Goal: Communication & Community: Answer question/provide support

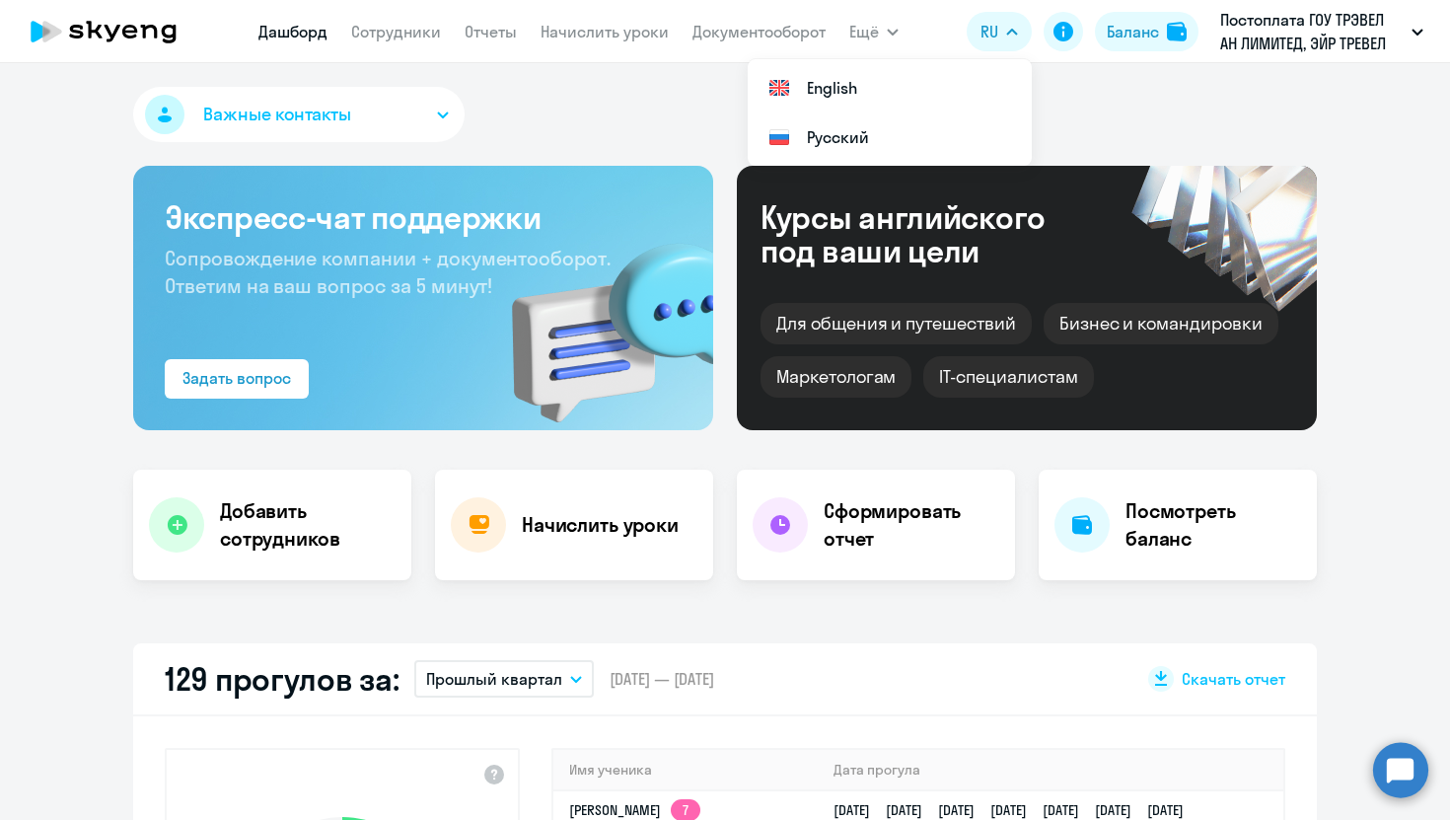
select select "30"
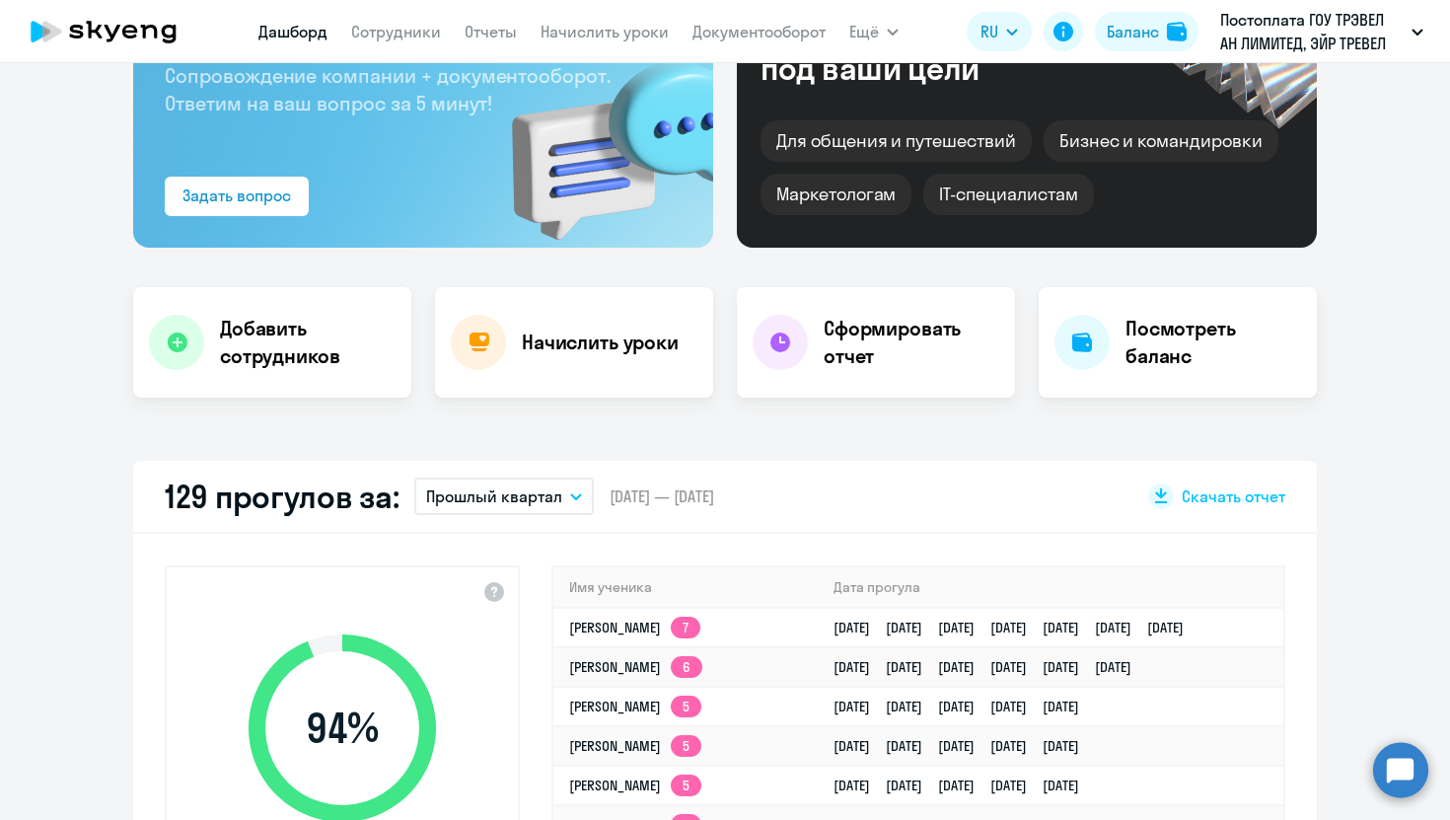
scroll to position [200, 0]
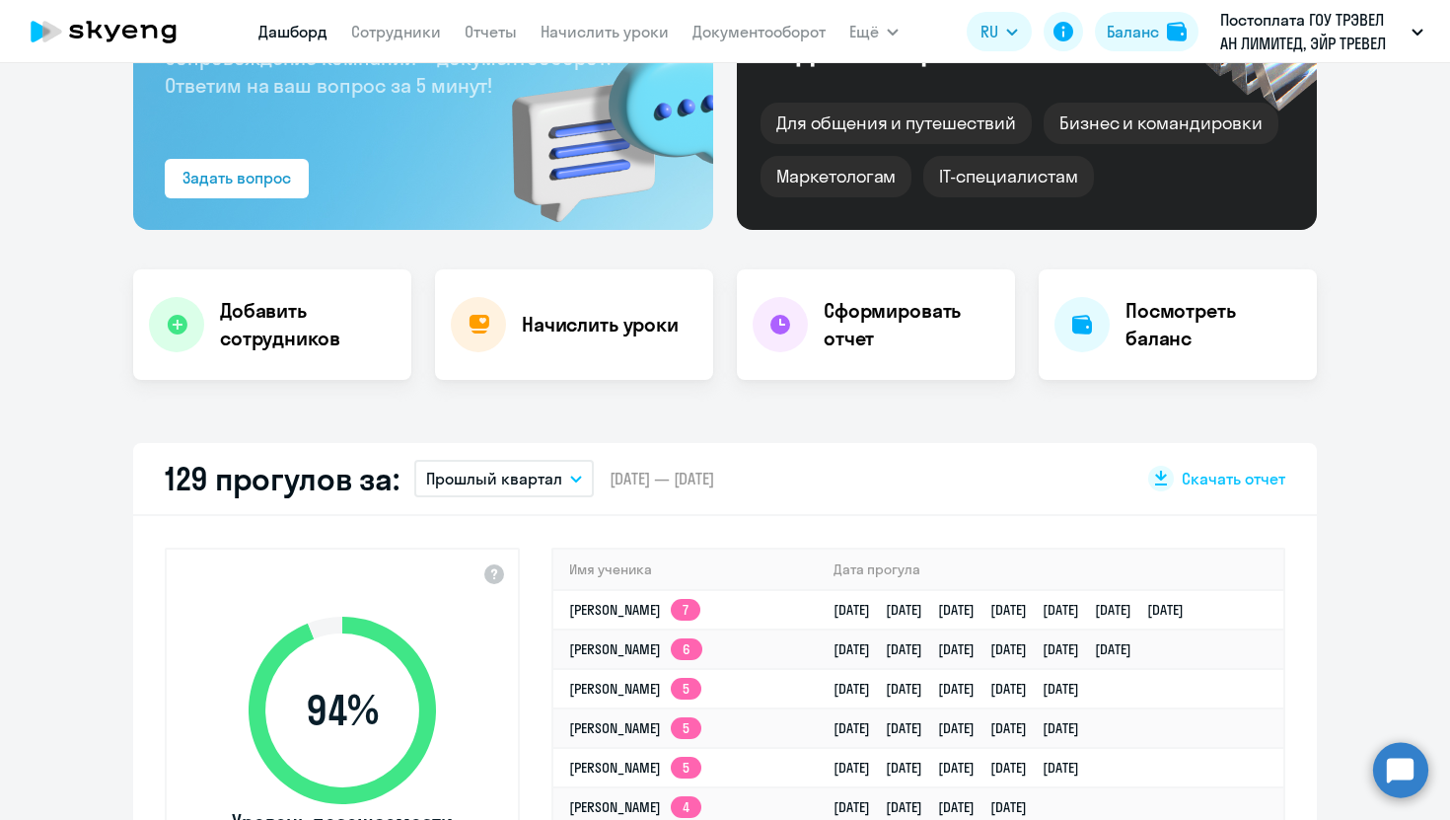
click at [520, 487] on p "Прошлый квартал" at bounding box center [494, 478] width 136 height 24
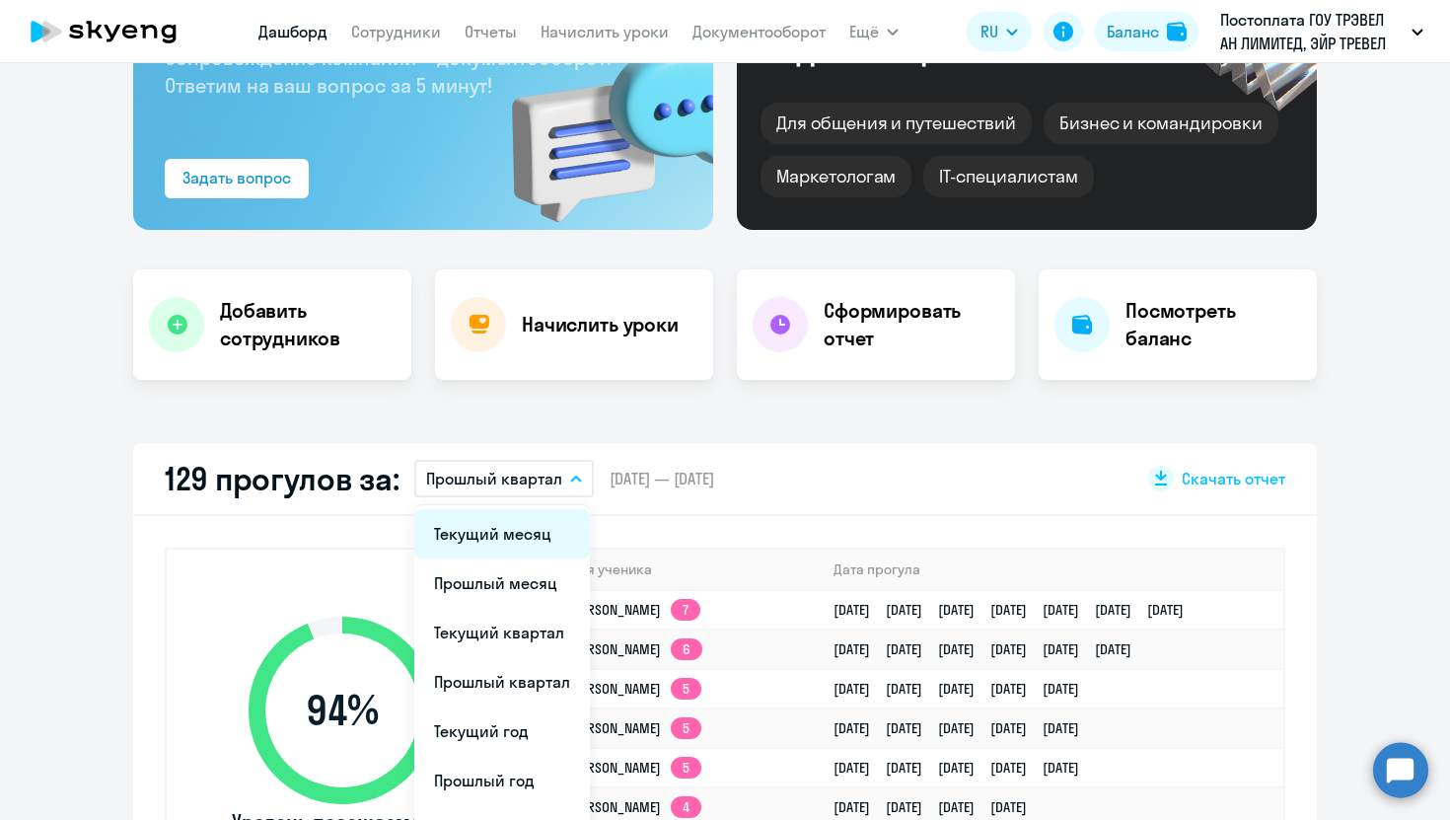
click at [518, 537] on li "Текущий месяц" at bounding box center [502, 533] width 176 height 49
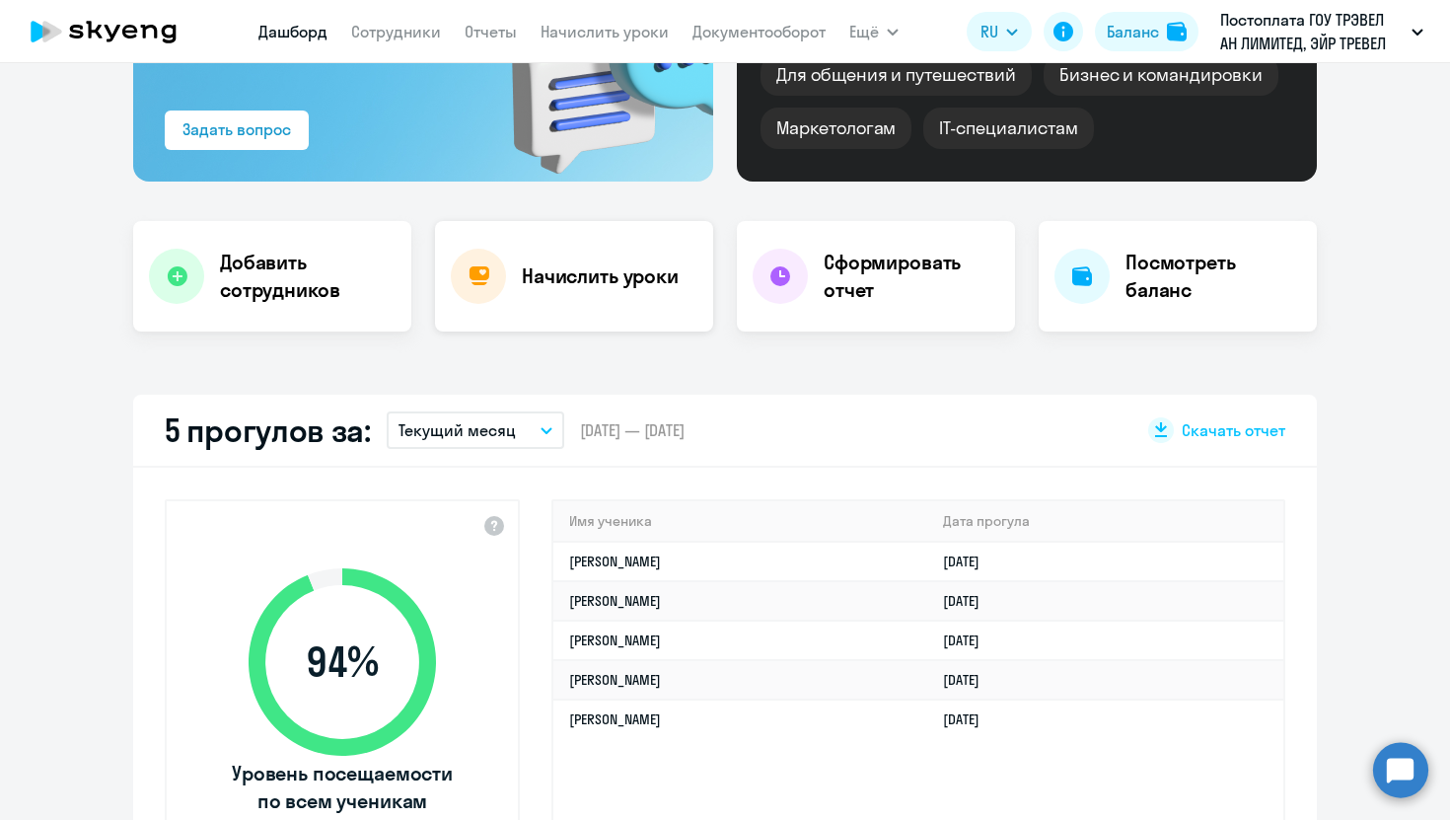
scroll to position [0, 0]
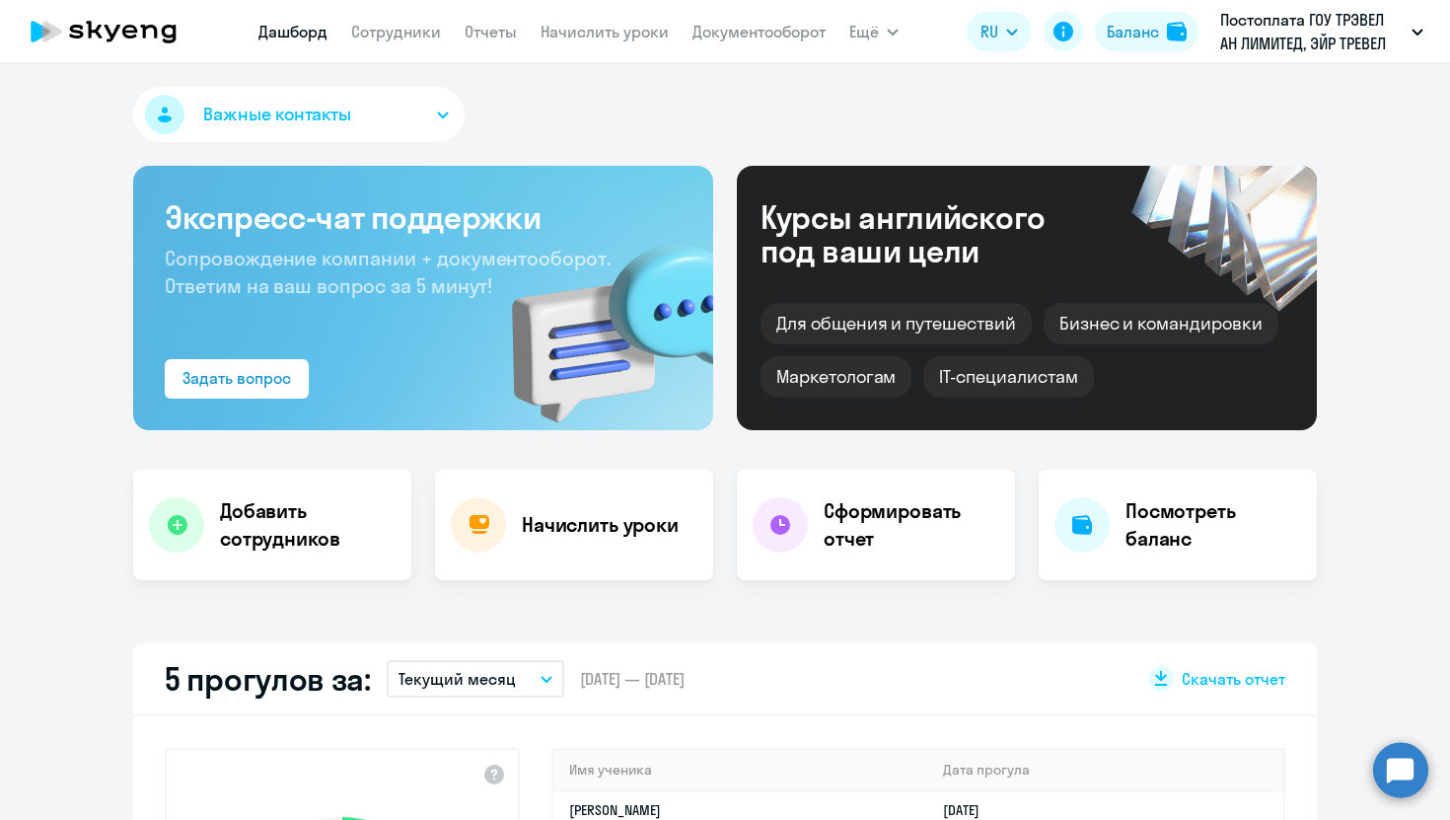
click at [396, 46] on nav "[PERSON_NAME] Отчеты Начислить уроки Документооборот" at bounding box center [541, 31] width 567 height 39
click at [390, 35] on link "Сотрудники" at bounding box center [396, 32] width 90 height 20
select select "30"
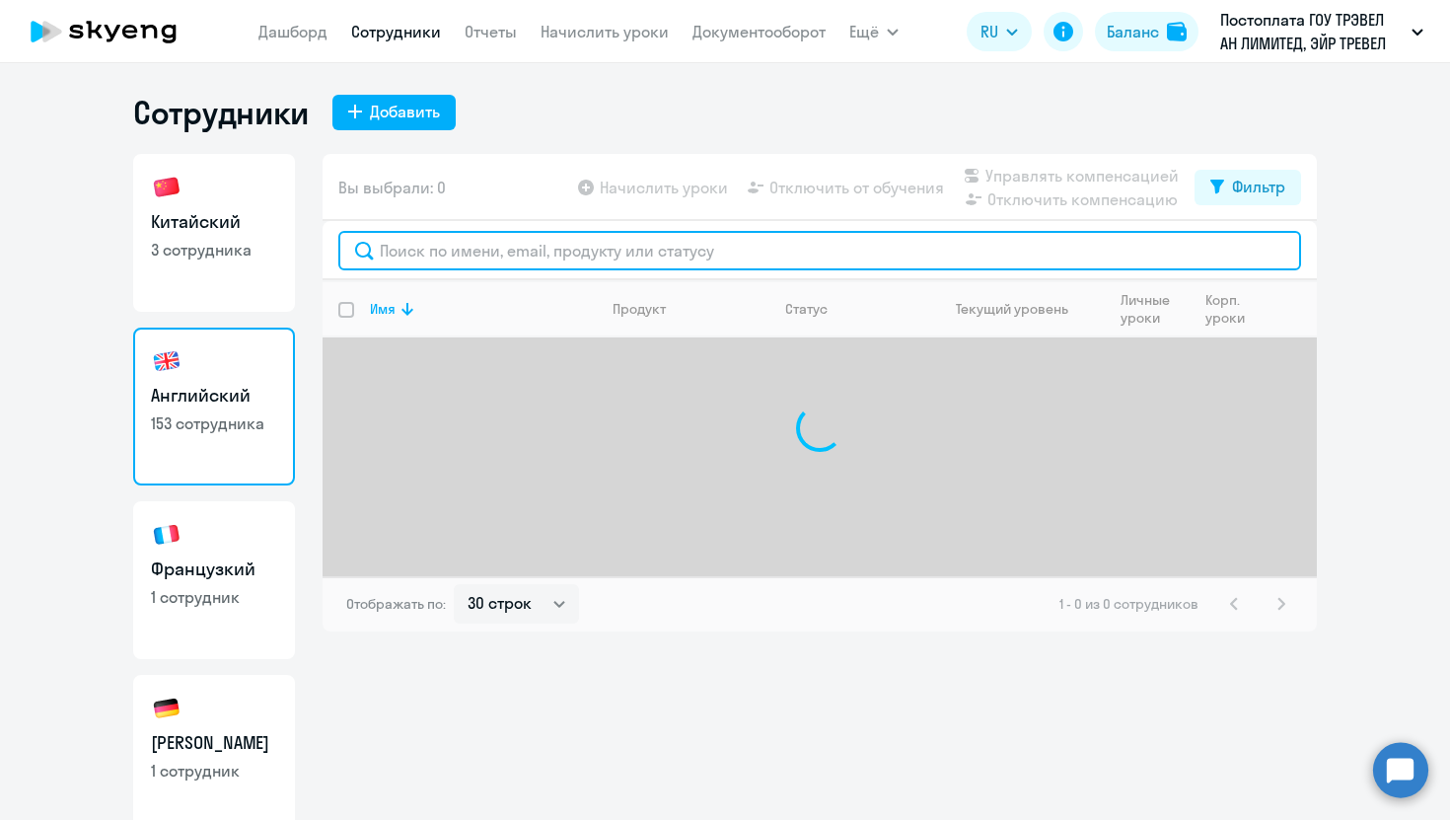
click at [413, 250] on input "text" at bounding box center [819, 250] width 963 height 39
type input "и"
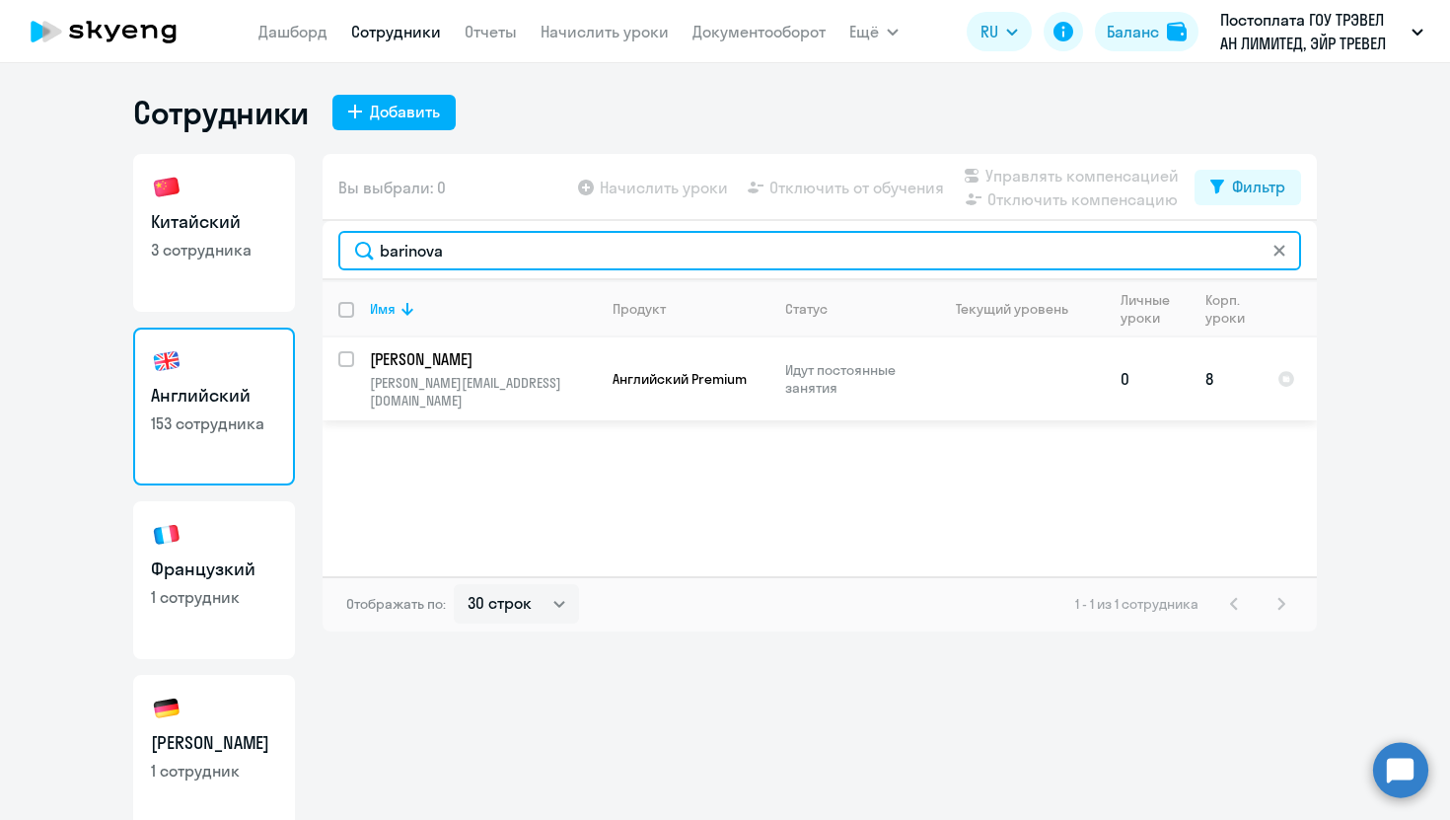
type input "barinova"
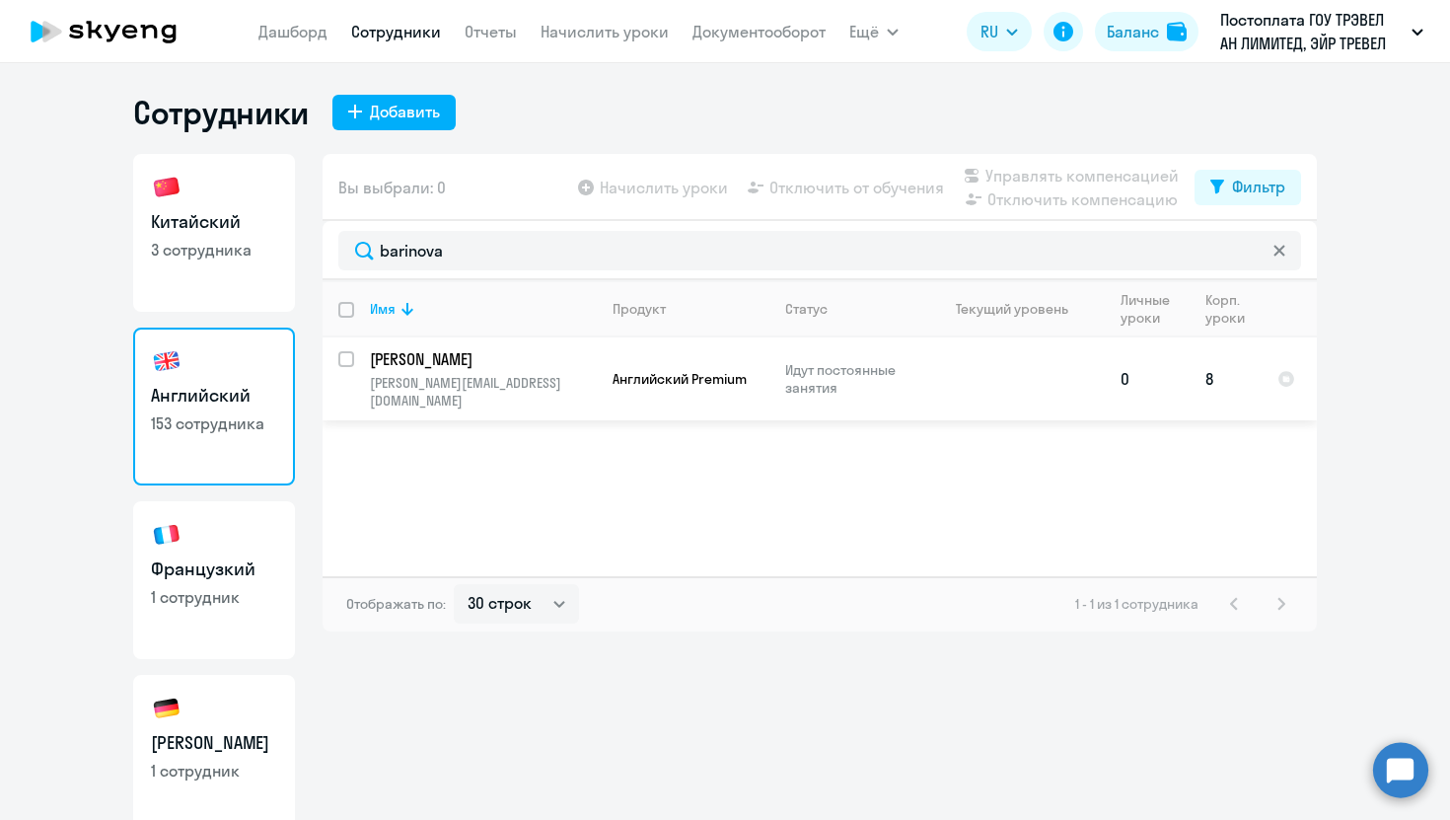
click at [343, 353] on input "select row 12065464" at bounding box center [357, 370] width 39 height 39
checkbox input "true"
click at [837, 187] on span "Отключить от обучения" at bounding box center [856, 188] width 175 height 24
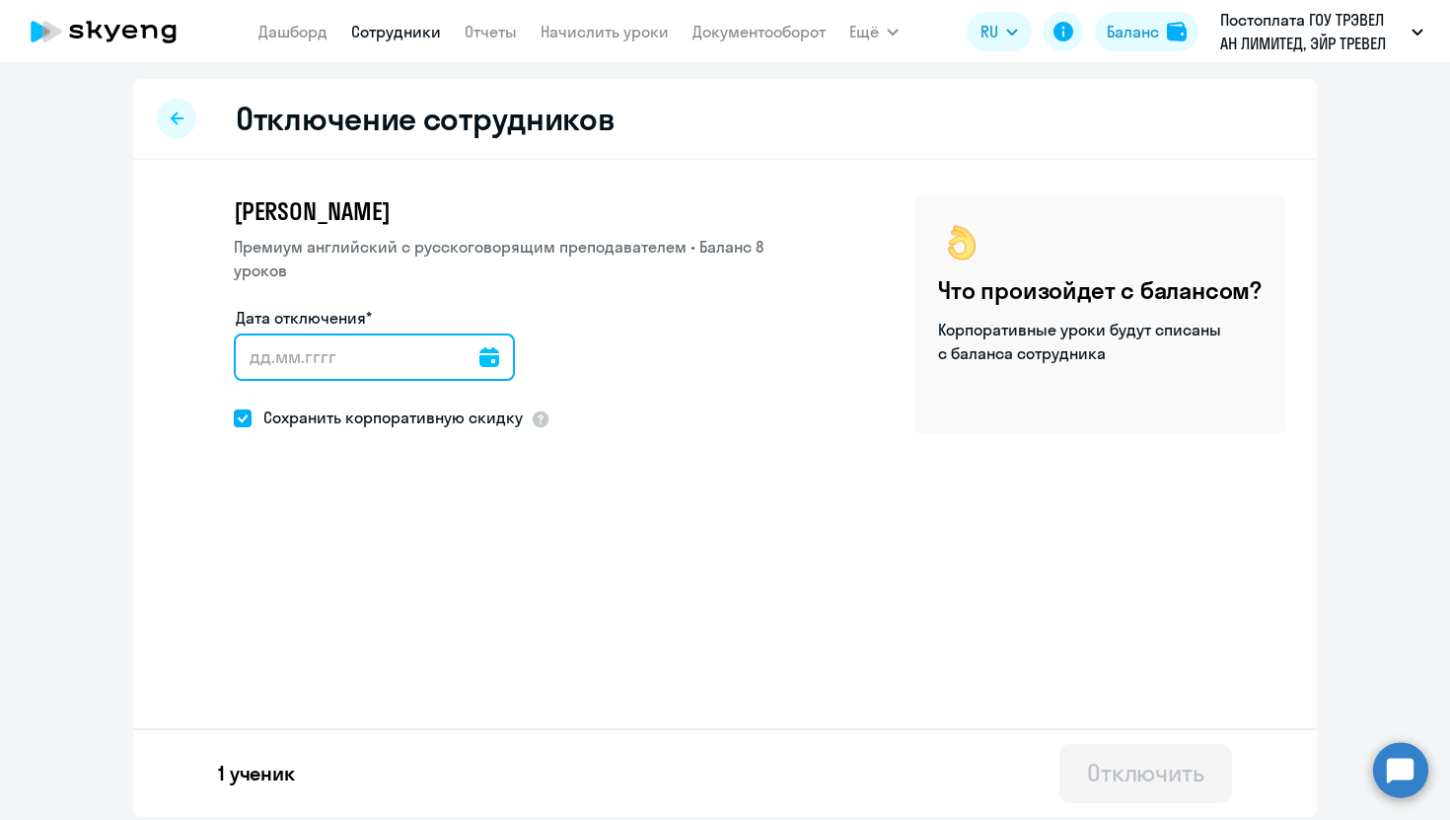
click at [483, 334] on input "Дата отключения*" at bounding box center [374, 356] width 281 height 47
click at [479, 347] on icon at bounding box center [489, 357] width 20 height 20
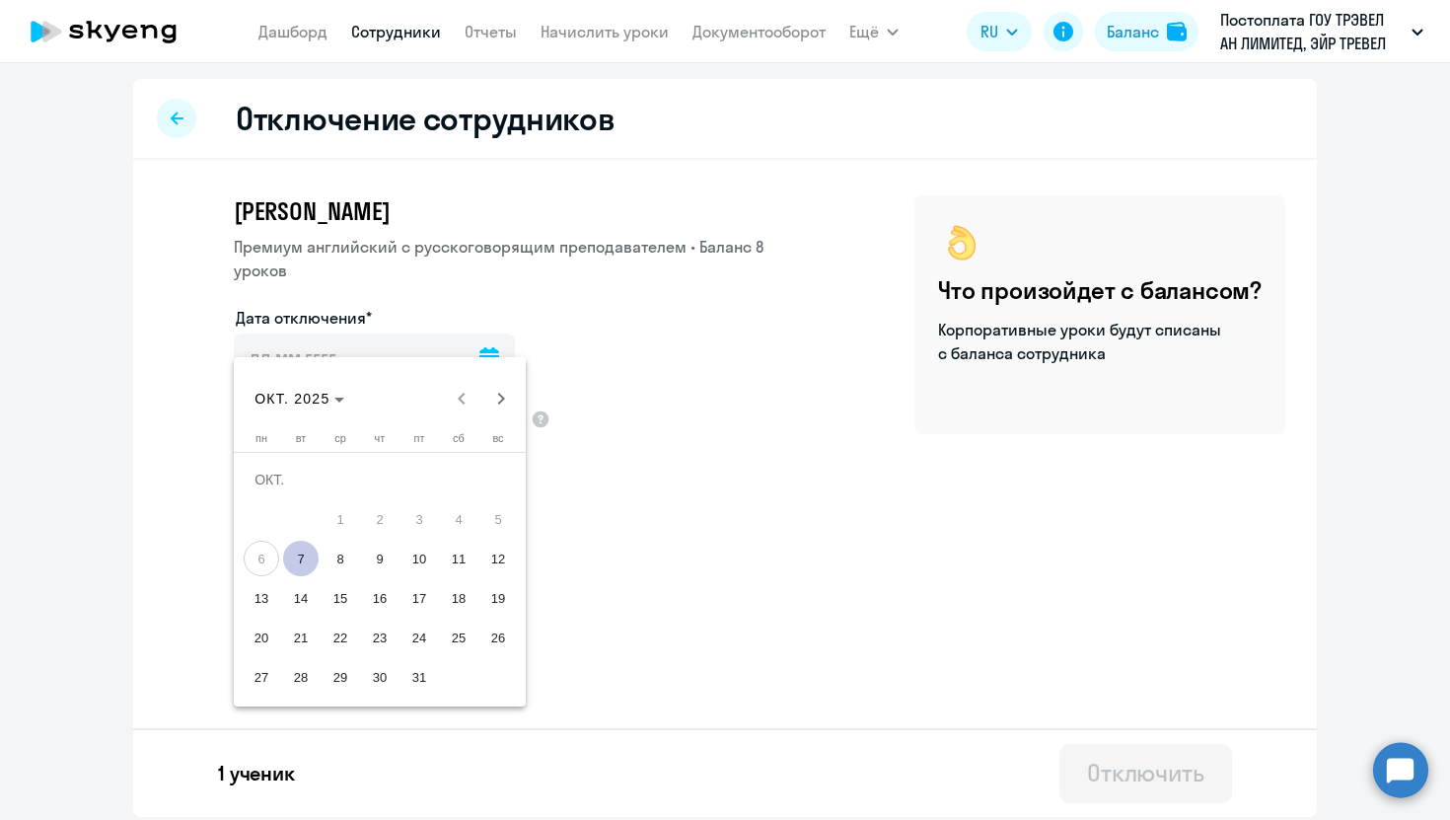
click at [301, 556] on span "7" at bounding box center [301, 558] width 36 height 36
type input "[DATE]"
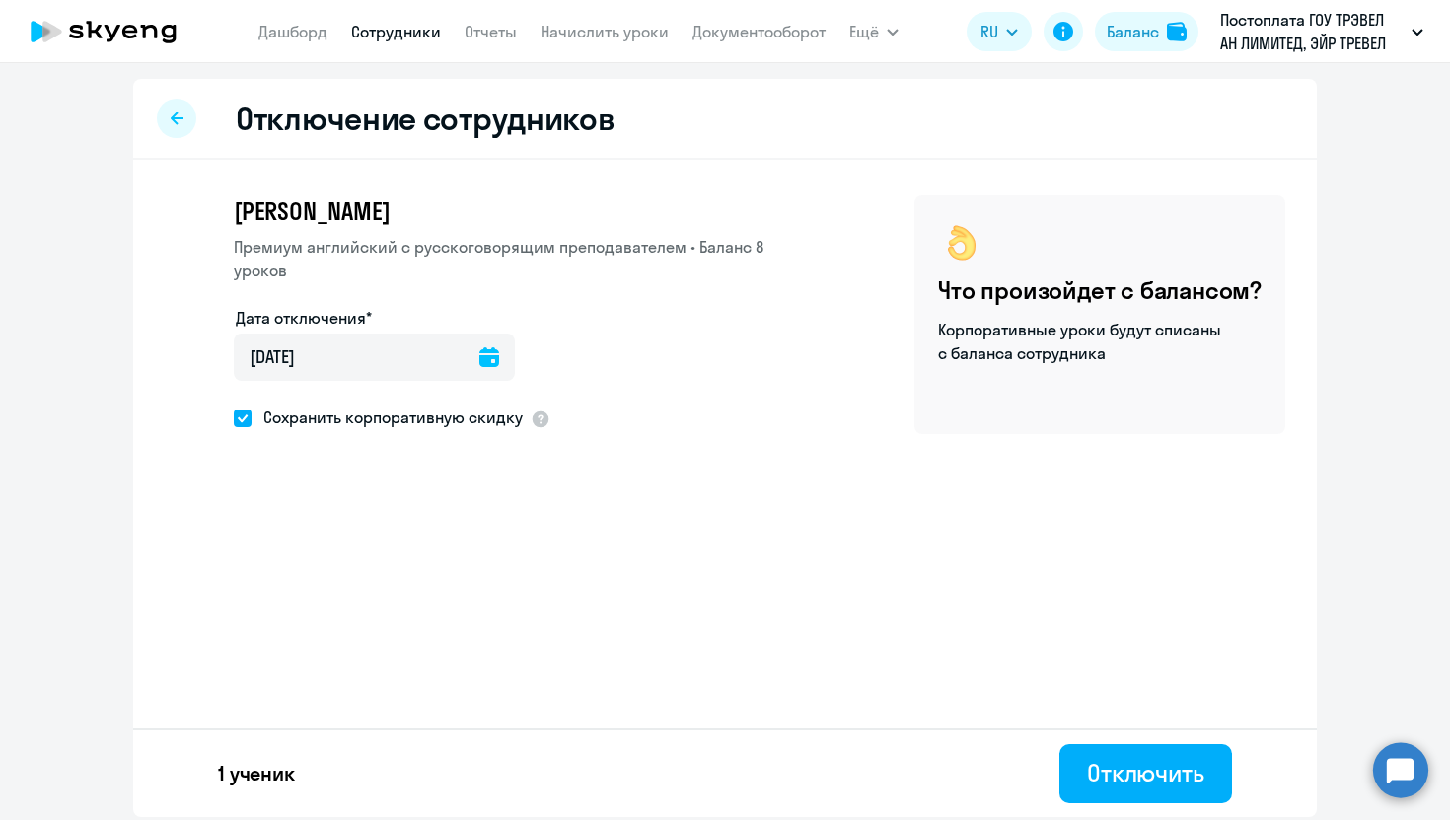
click at [244, 409] on span at bounding box center [243, 418] width 18 height 18
click at [234, 417] on input "Сохранить корпоративную скидку" at bounding box center [233, 417] width 1 height 1
checkbox input "false"
click at [1135, 786] on div "Отключить" at bounding box center [1145, 772] width 117 height 32
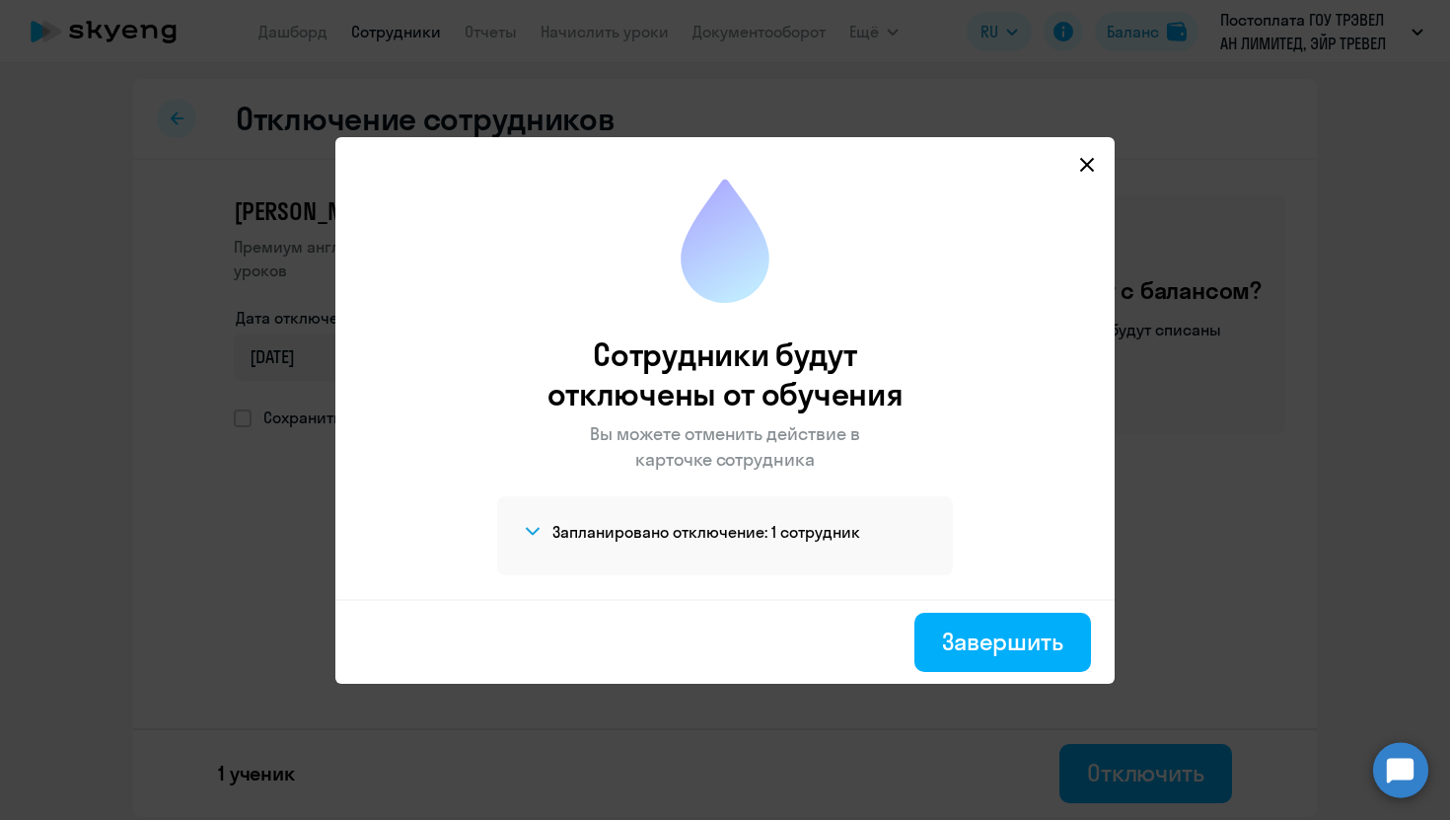
click at [1106, 162] on mat-dialog-container "Сотрудники будут отключены от обучения Вы можете отменить действие в карточке с…" at bounding box center [724, 410] width 779 height 546
click at [1091, 162] on icon at bounding box center [1087, 165] width 16 height 16
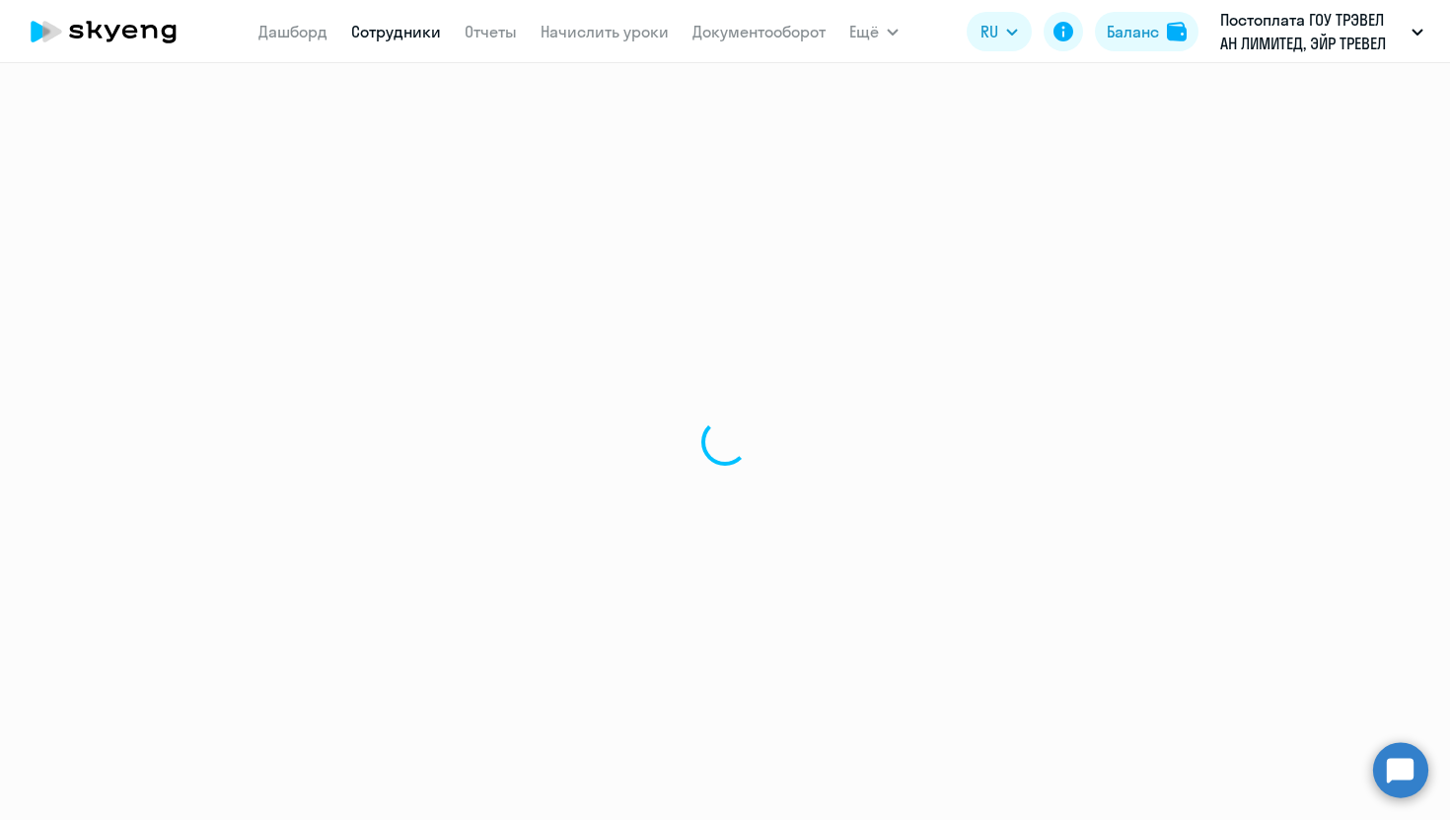
select select "30"
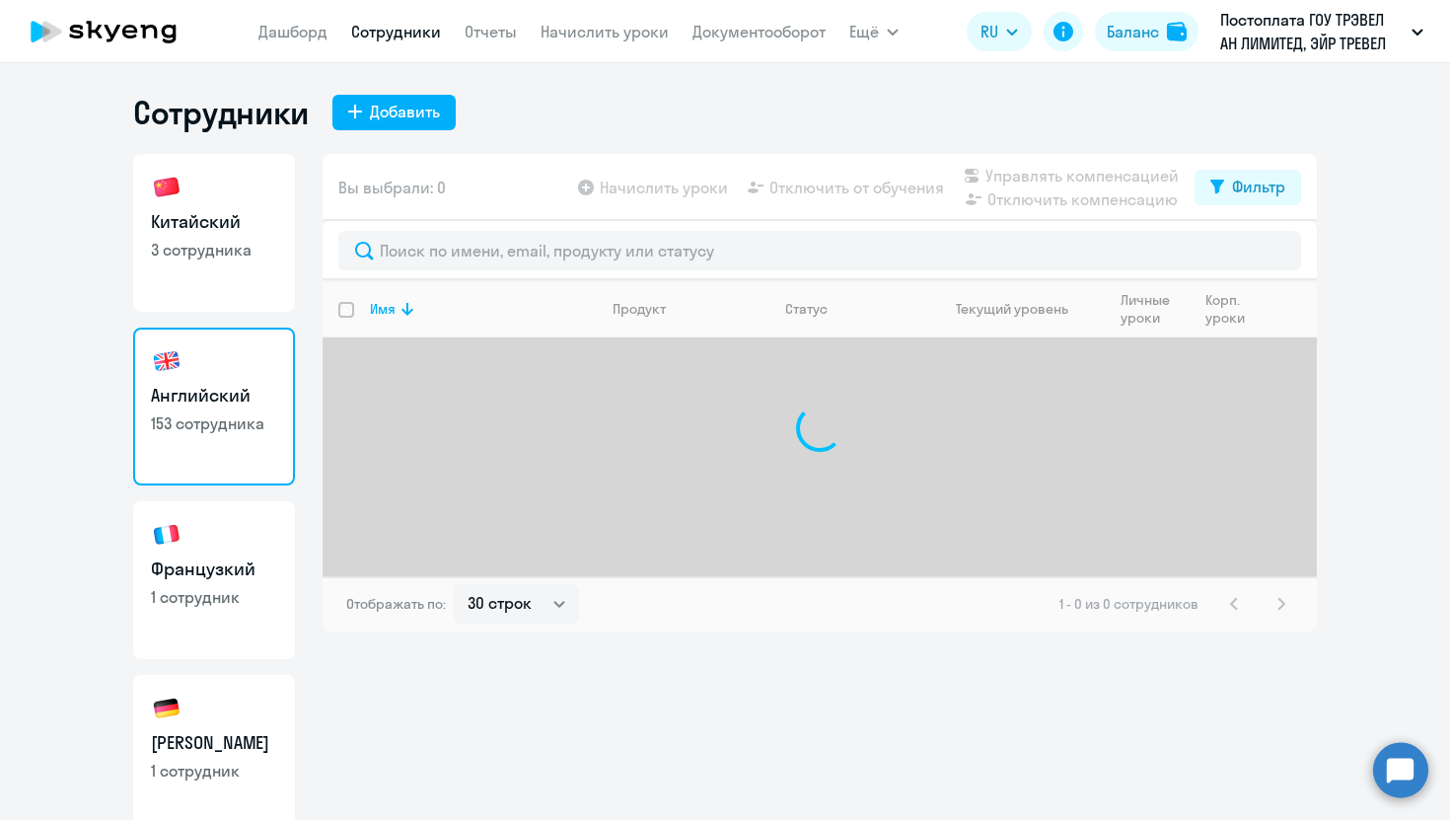
click at [412, 36] on link "Сотрудники" at bounding box center [396, 32] width 90 height 20
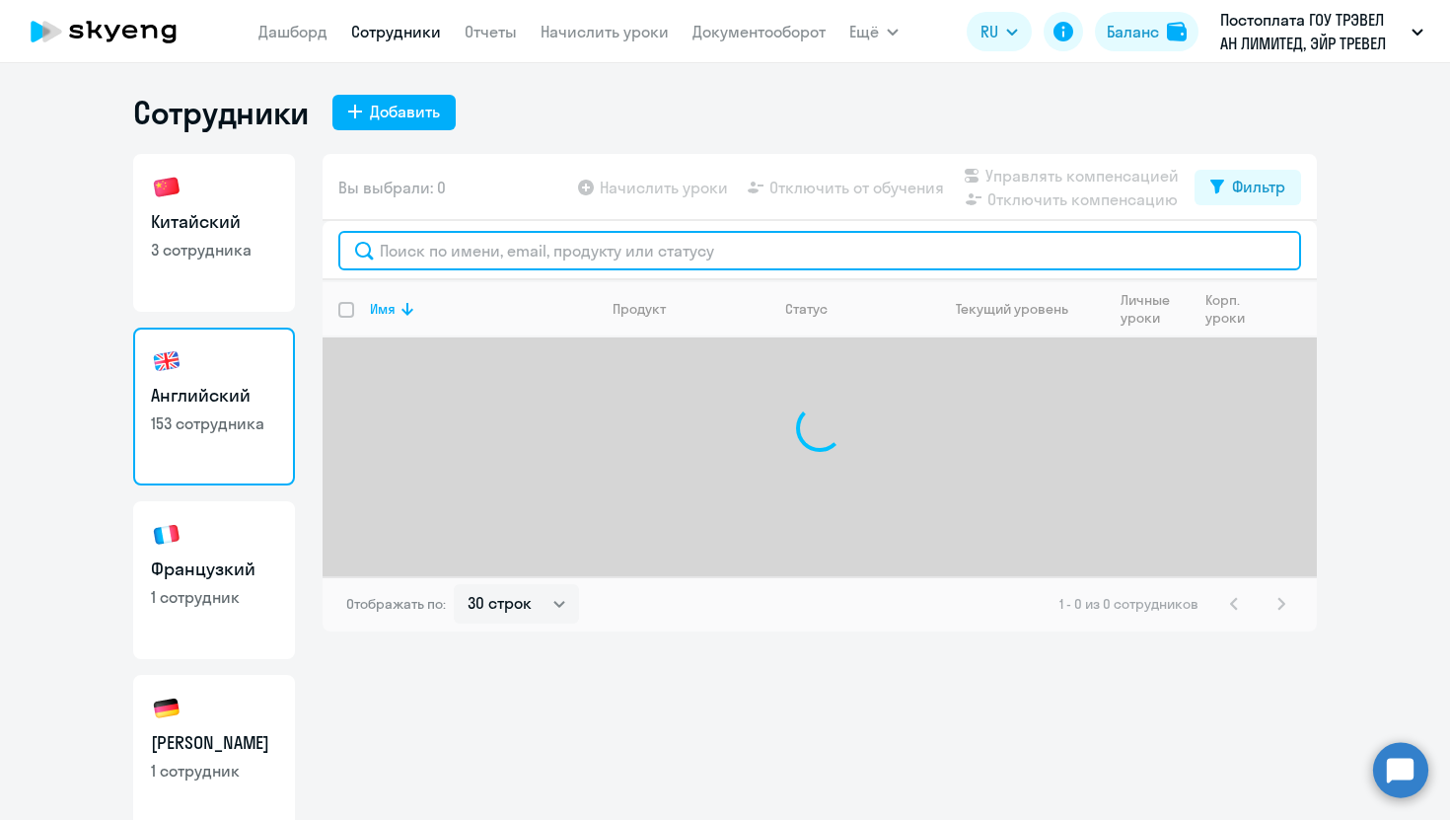
click at [451, 252] on input "text" at bounding box center [819, 250] width 963 height 39
type input "[PERSON_NAME]"
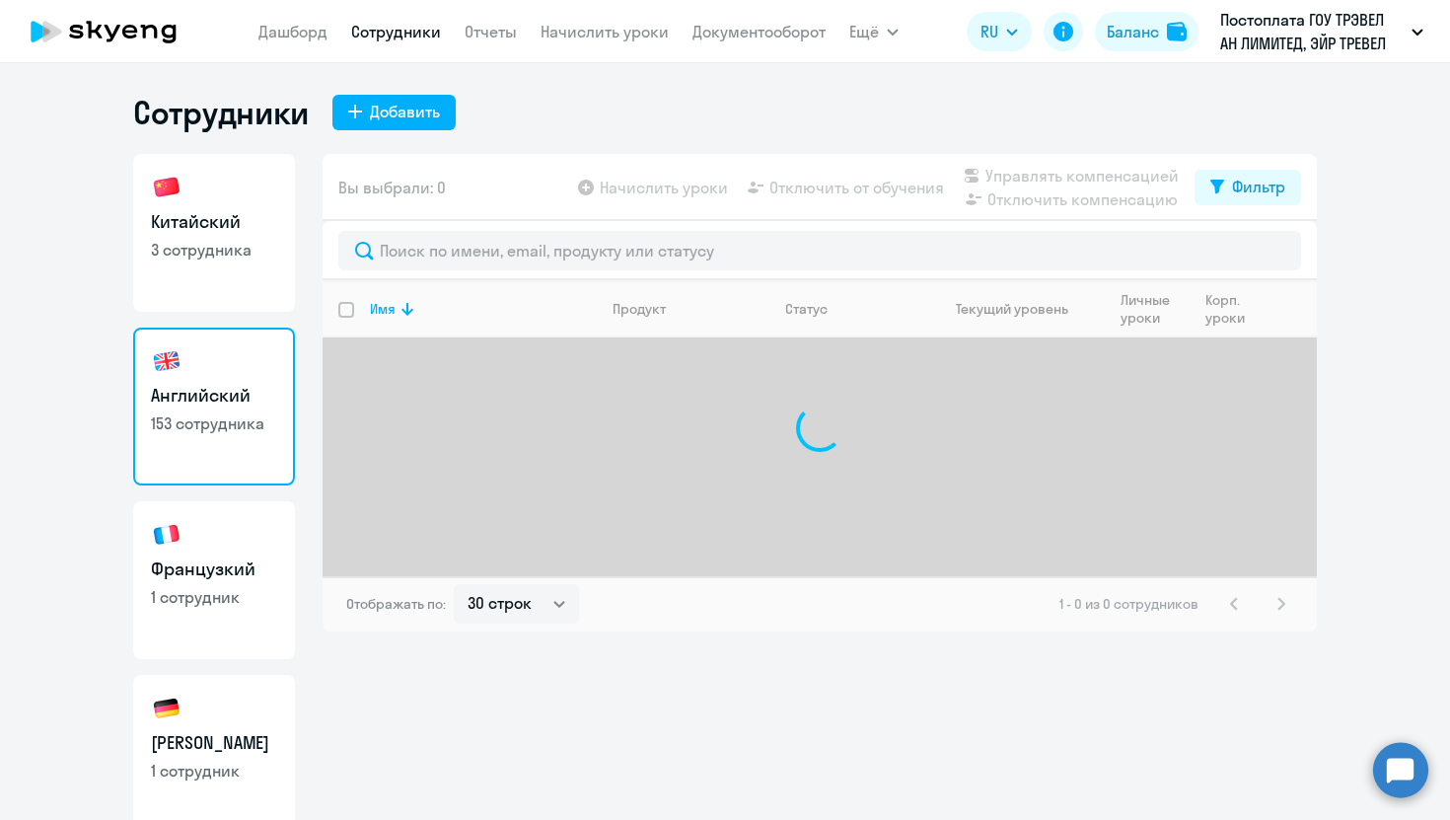
select select "30"
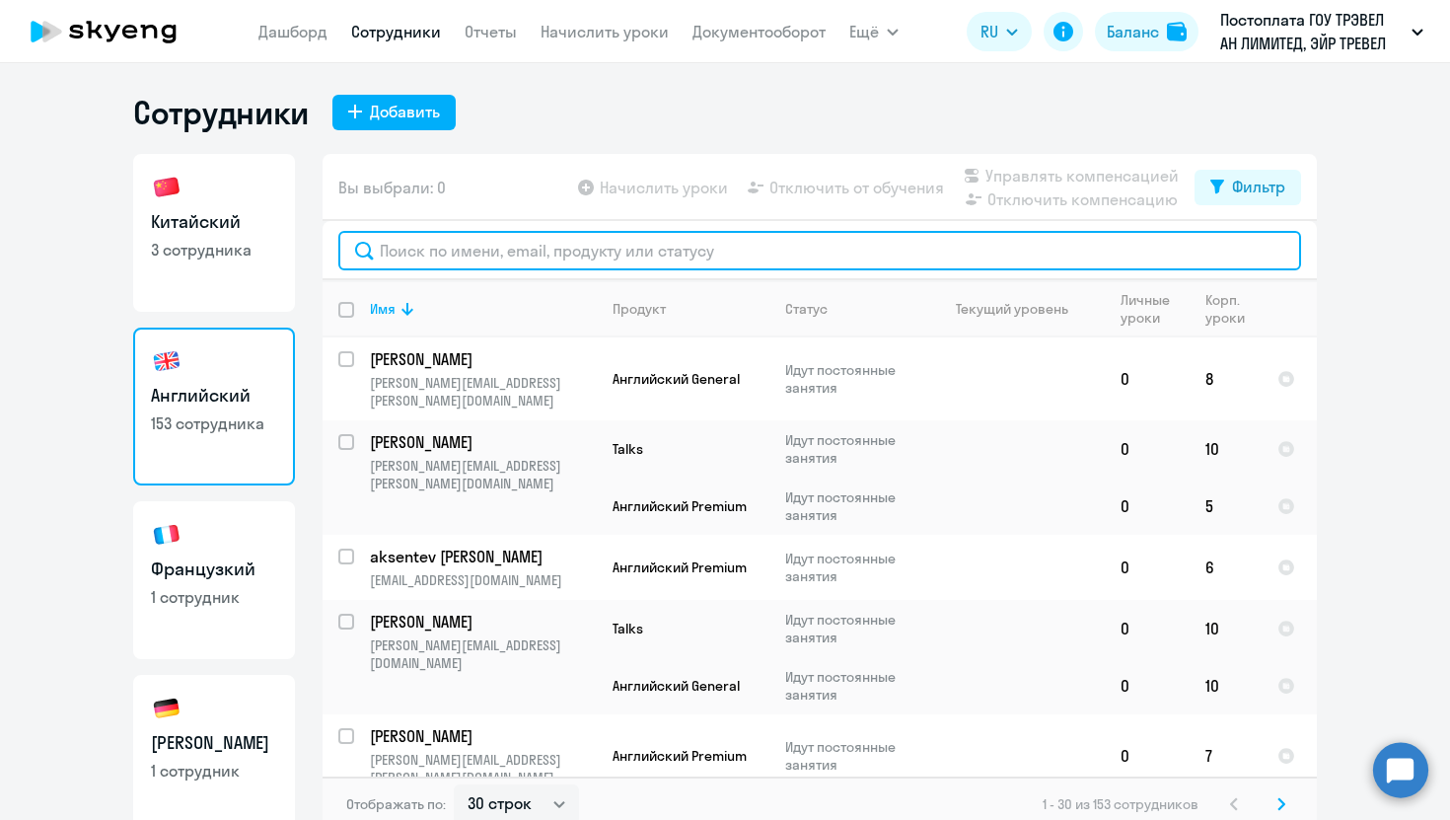
click at [504, 266] on input "text" at bounding box center [819, 250] width 963 height 39
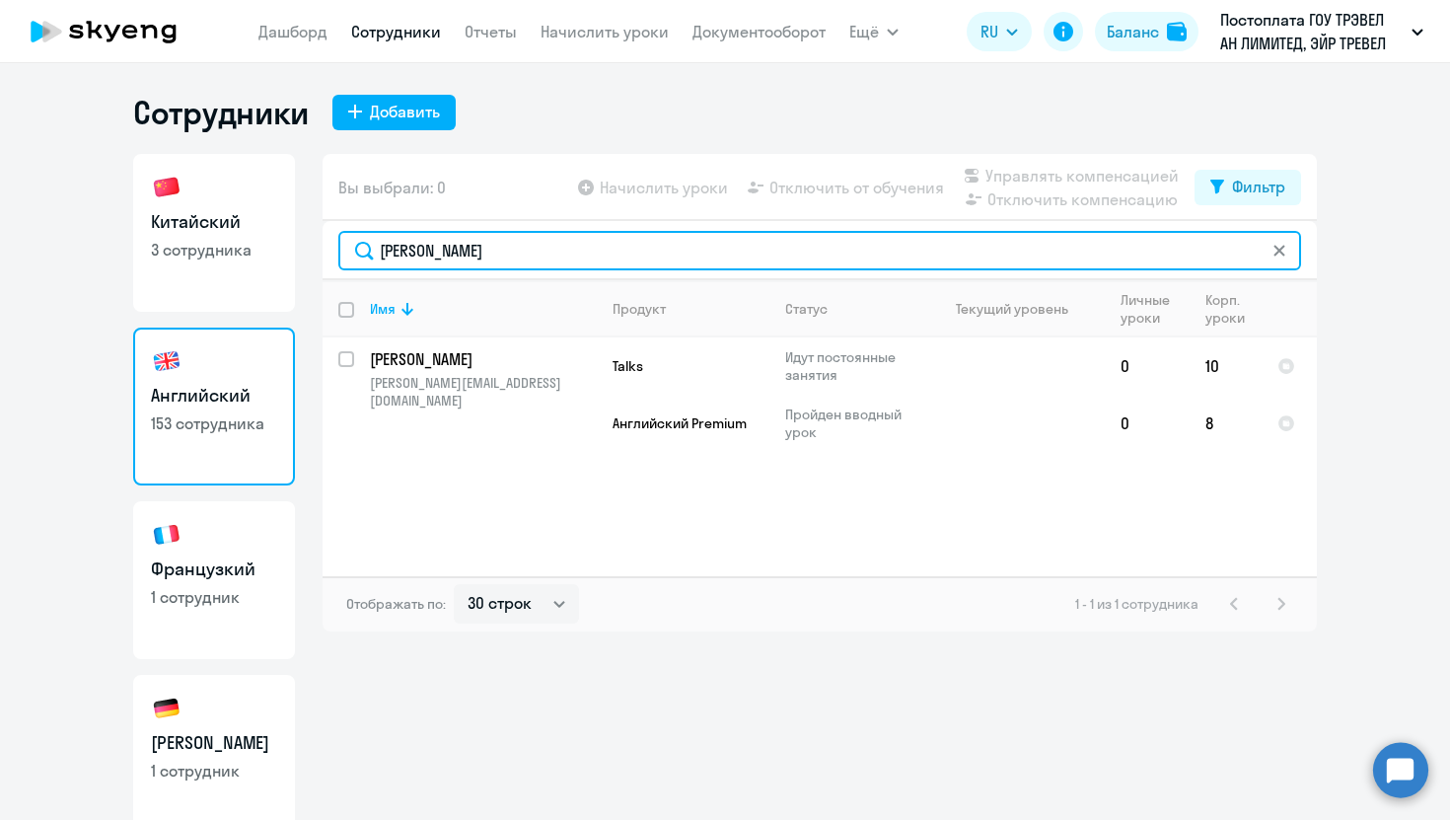
type input "[PERSON_NAME]"
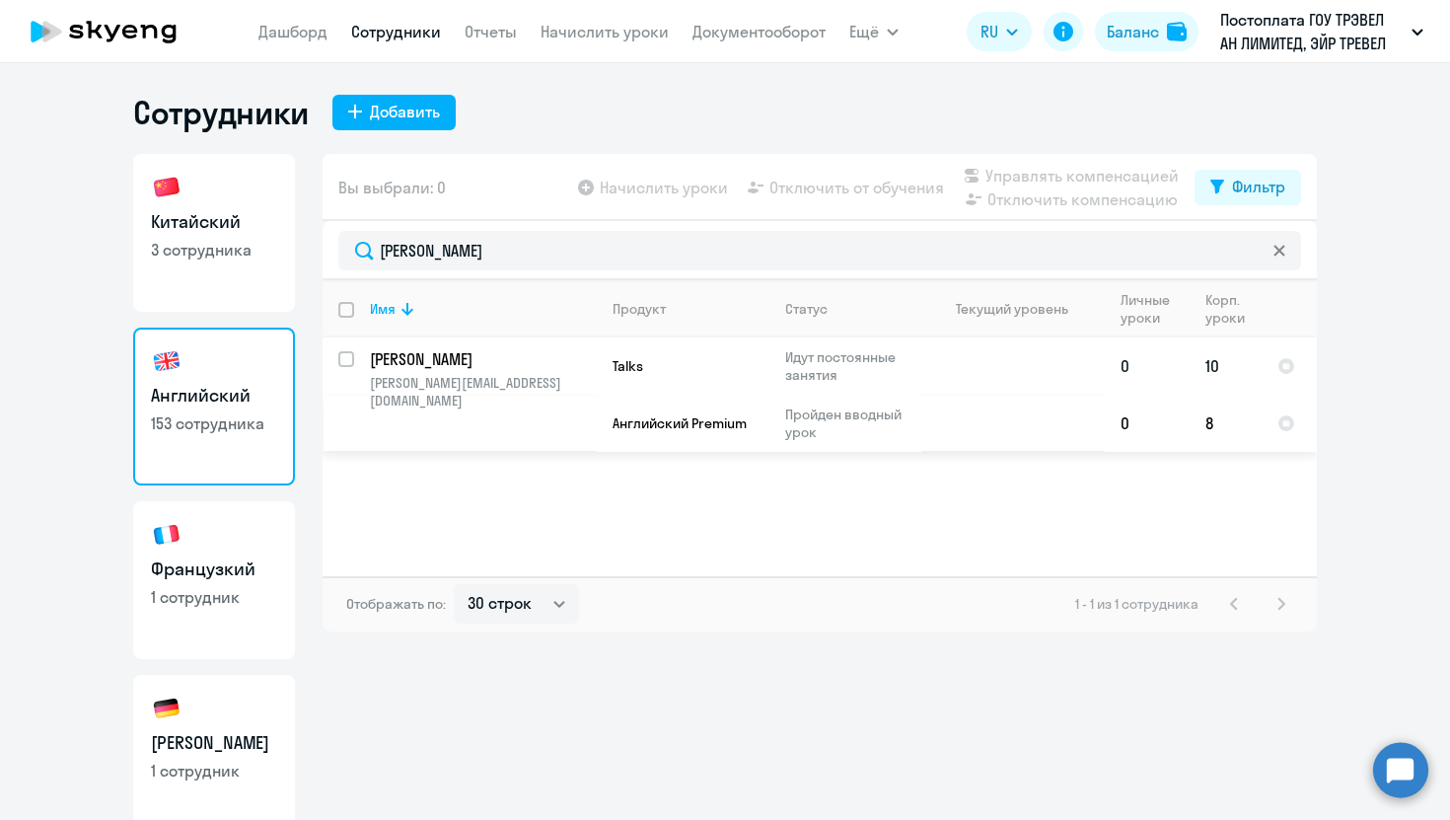
click at [404, 365] on p "Petrenko Maksim" at bounding box center [481, 359] width 223 height 22
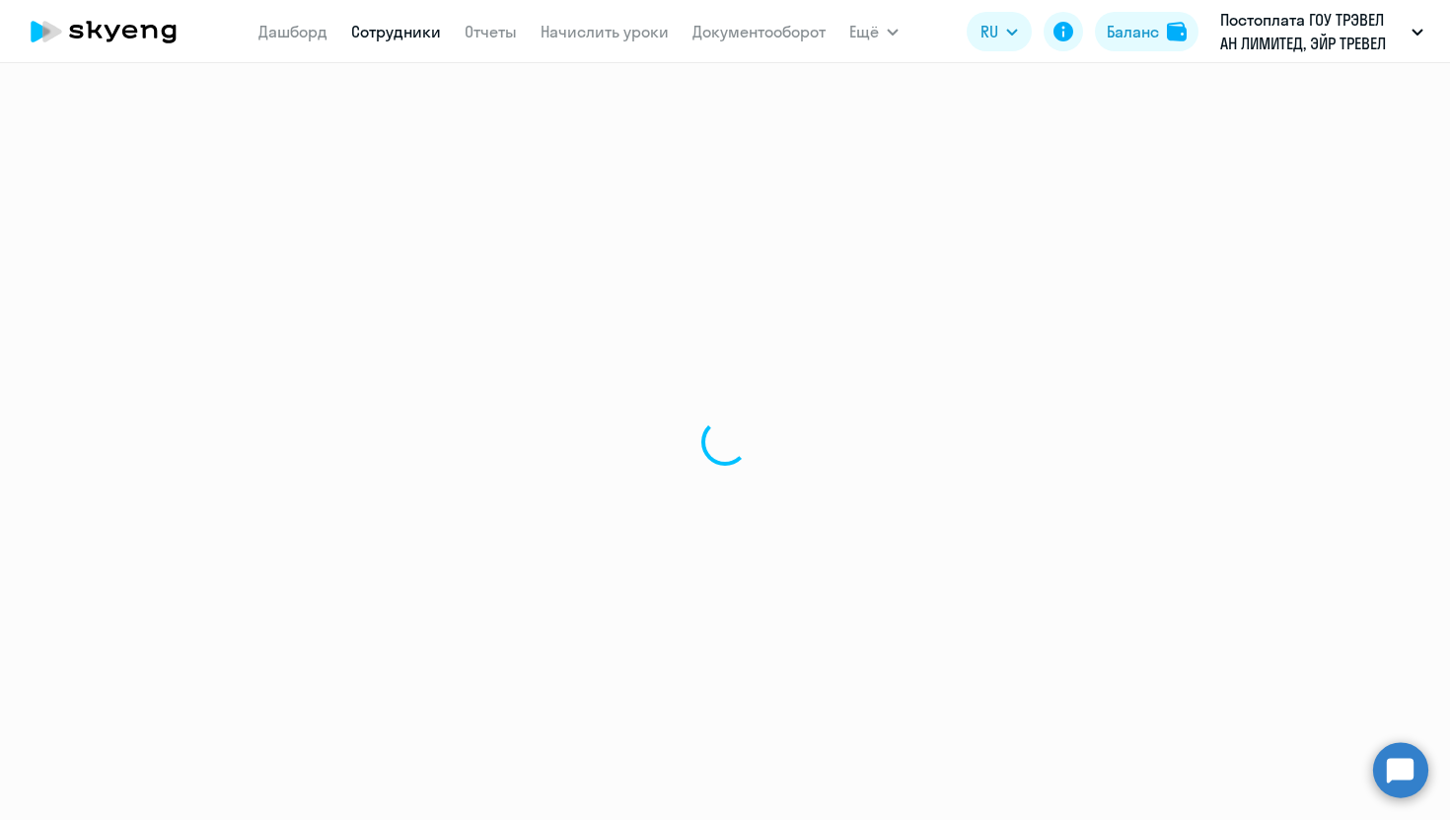
select select "english"
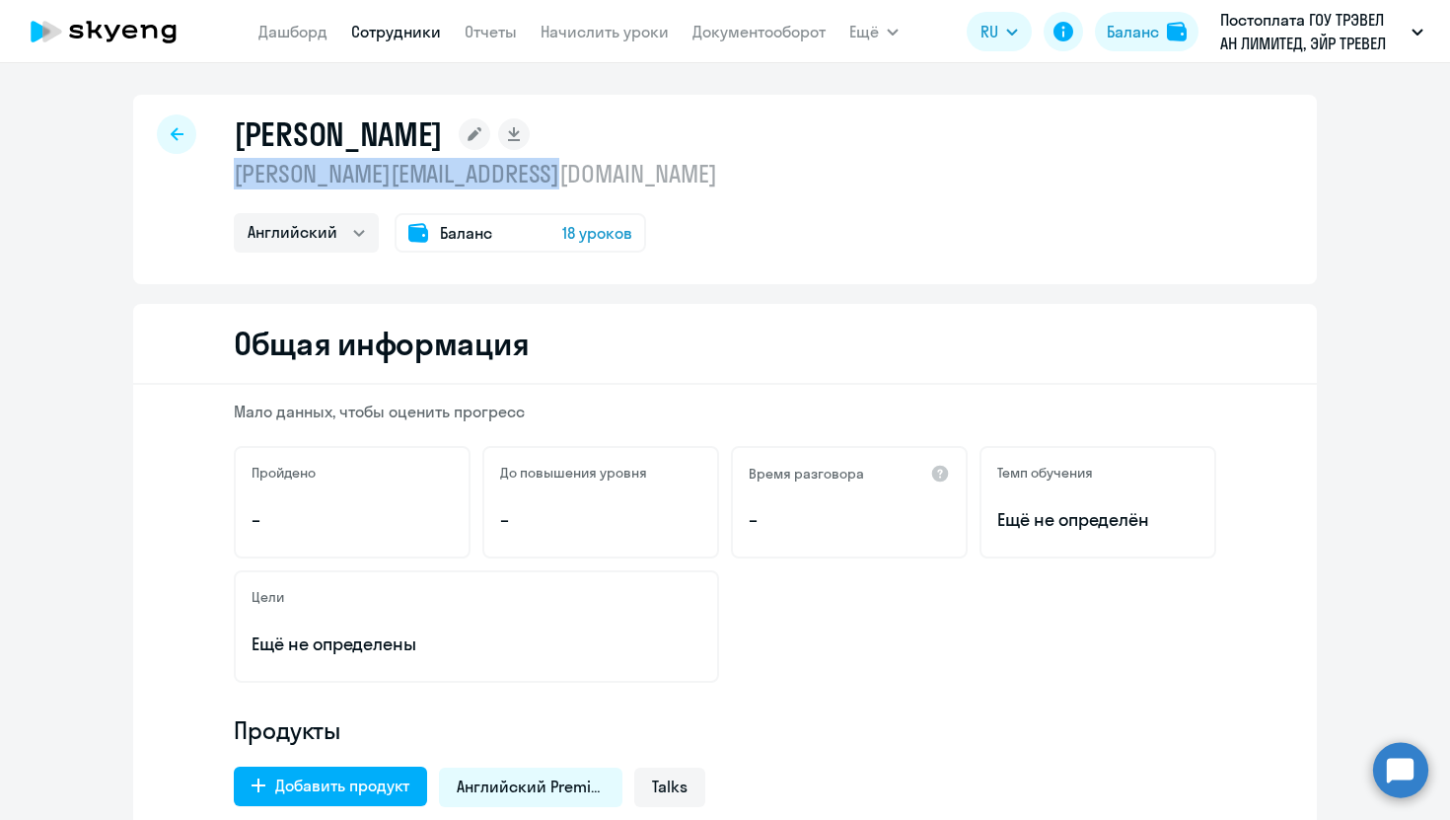
drag, startPoint x: 586, startPoint y: 176, endPoint x: 237, endPoint y: 172, distance: 349.1
click at [237, 172] on p "maksim.petrenko@aviasales.ru" at bounding box center [475, 174] width 483 height 32
click at [610, 173] on p "maksim.petrenko@aviasales.ru" at bounding box center [475, 174] width 483 height 32
click at [1412, 771] on circle at bounding box center [1400, 769] width 55 height 55
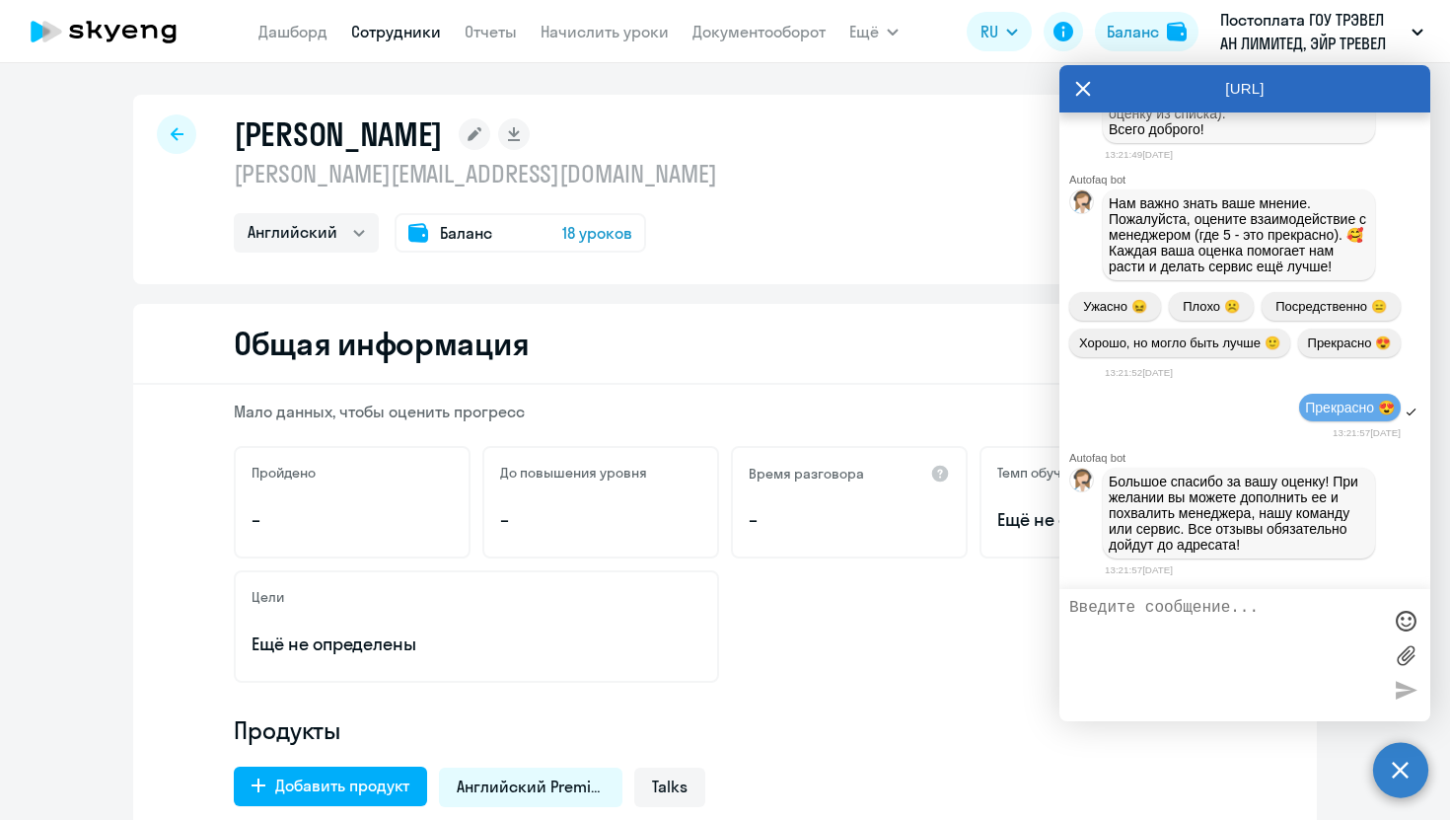
scroll to position [116088, 0]
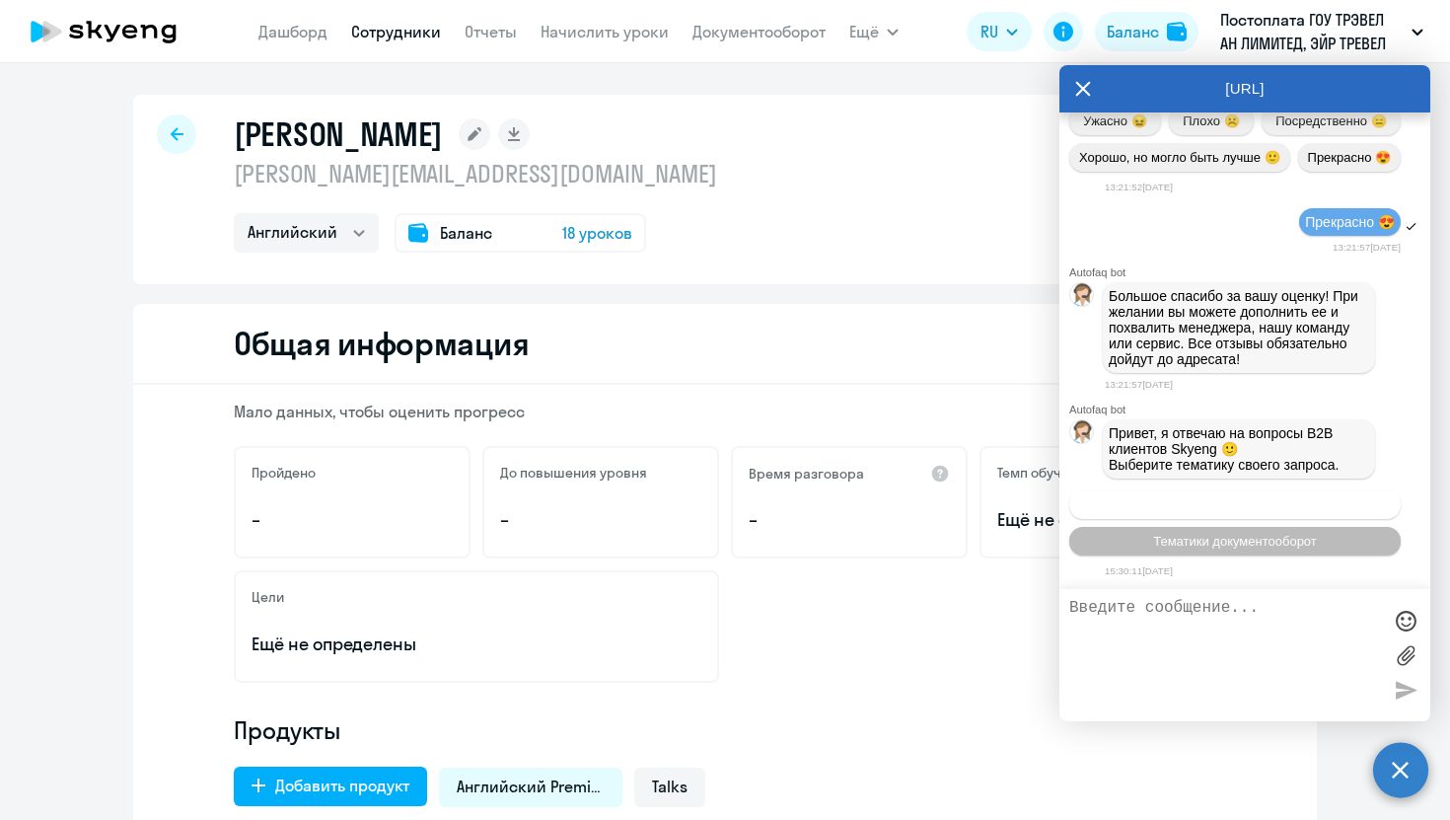
click at [1169, 498] on span "Операционное сопровождение" at bounding box center [1234, 504] width 185 height 15
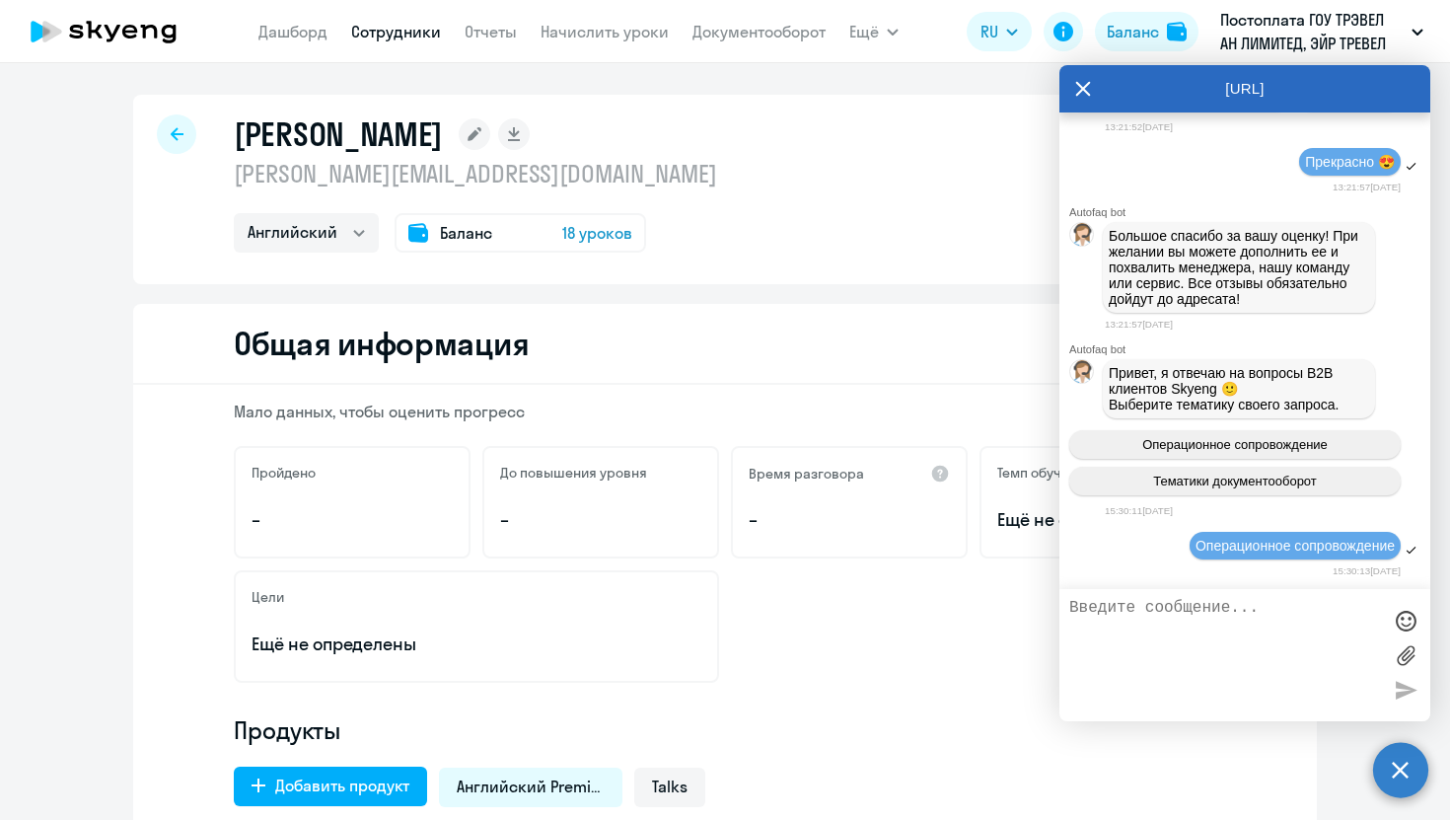
scroll to position [116273, 0]
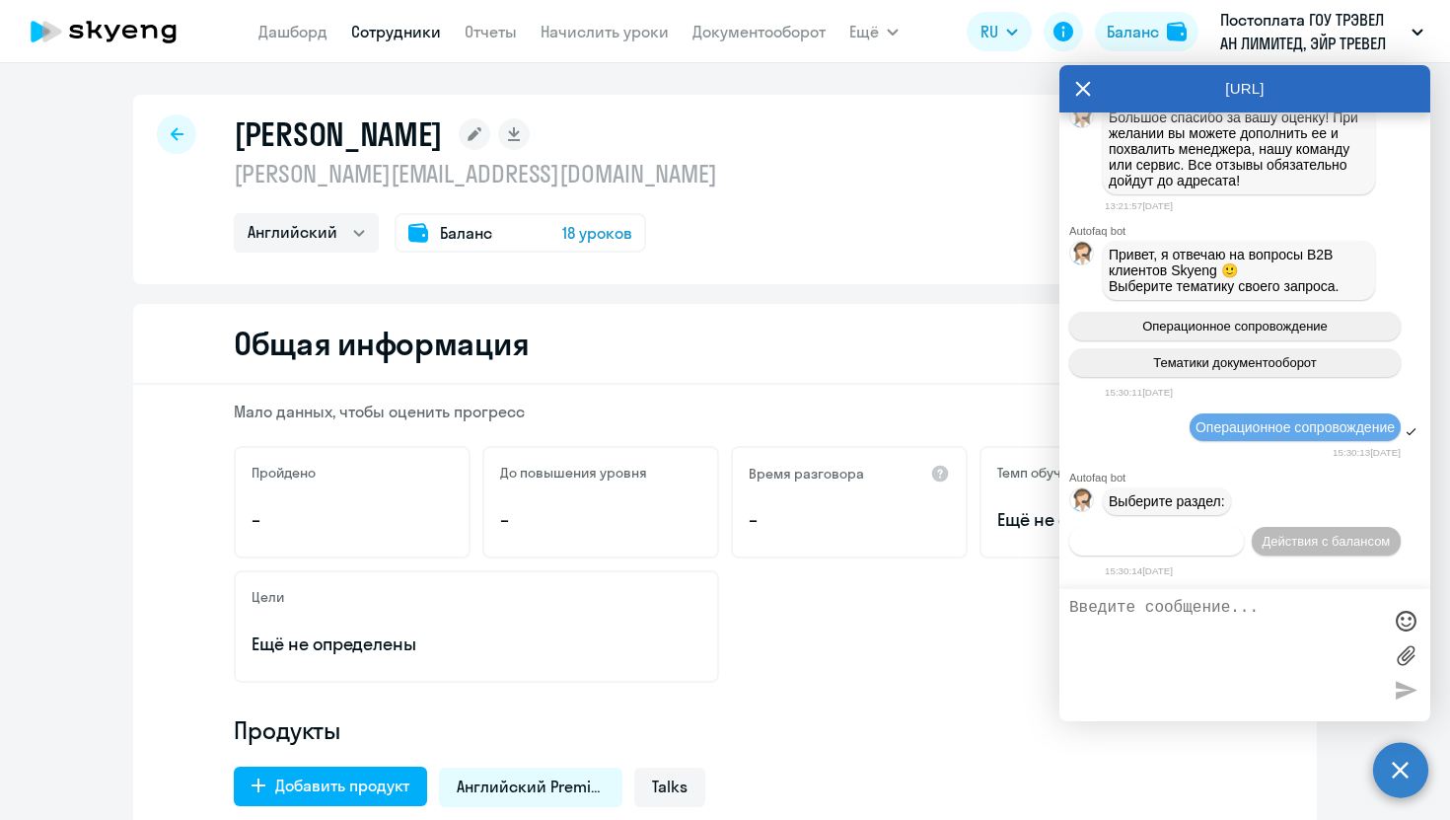
click at [1113, 544] on span "Действия по сотрудникам" at bounding box center [1156, 541] width 153 height 15
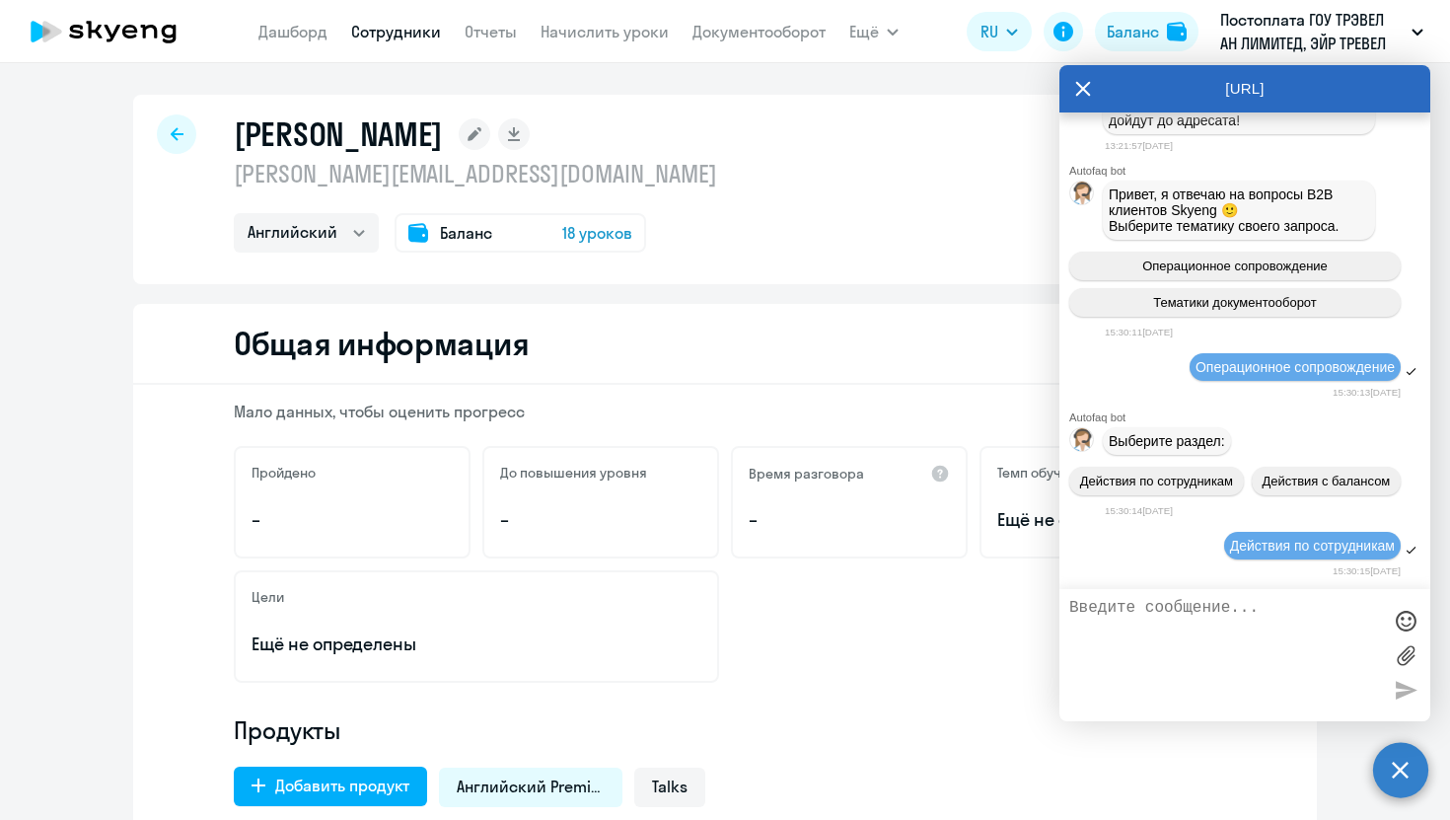
scroll to position [116534, 0]
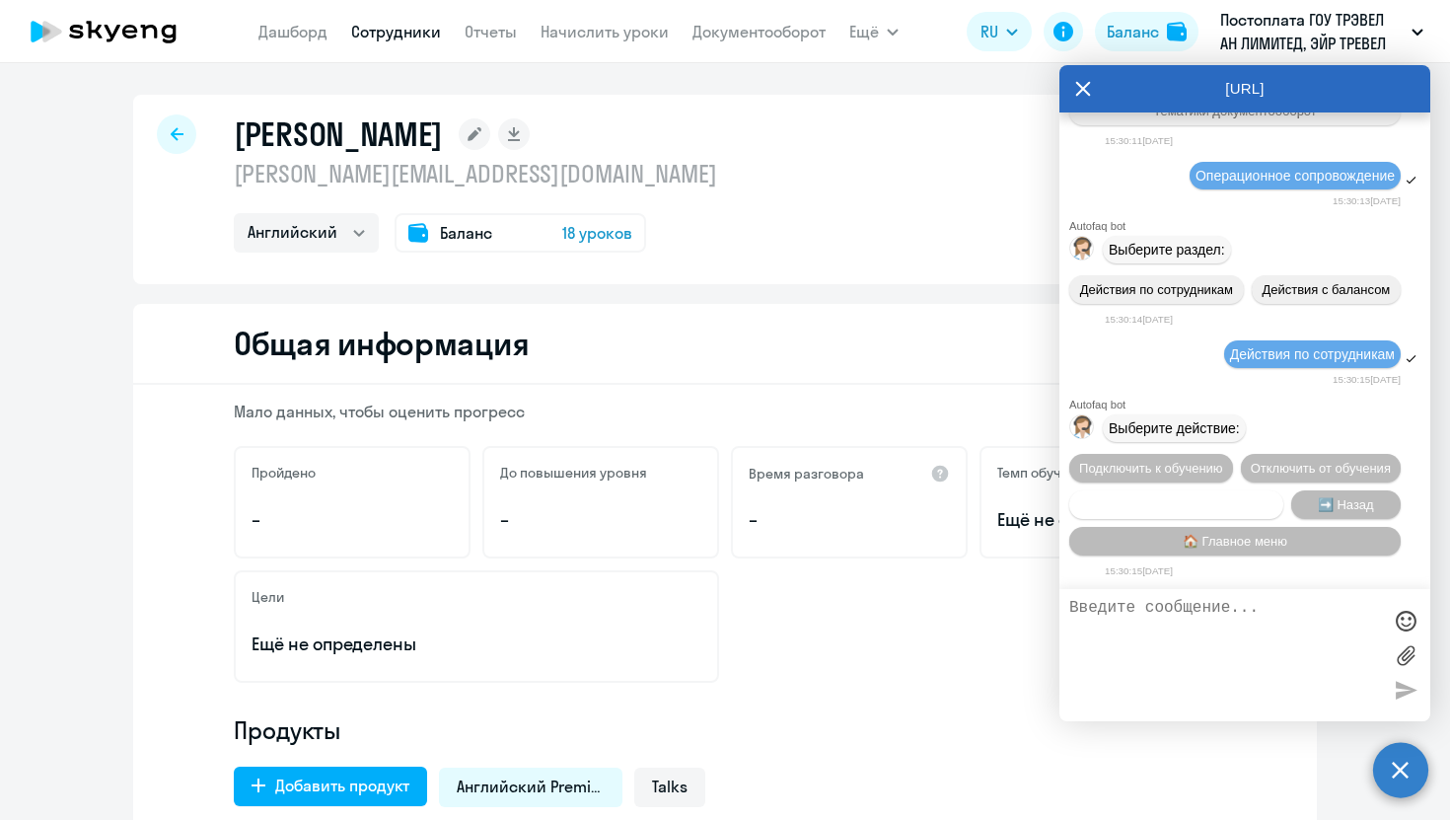
click at [1194, 498] on span "Сотруднику нужна помощь" at bounding box center [1176, 504] width 160 height 15
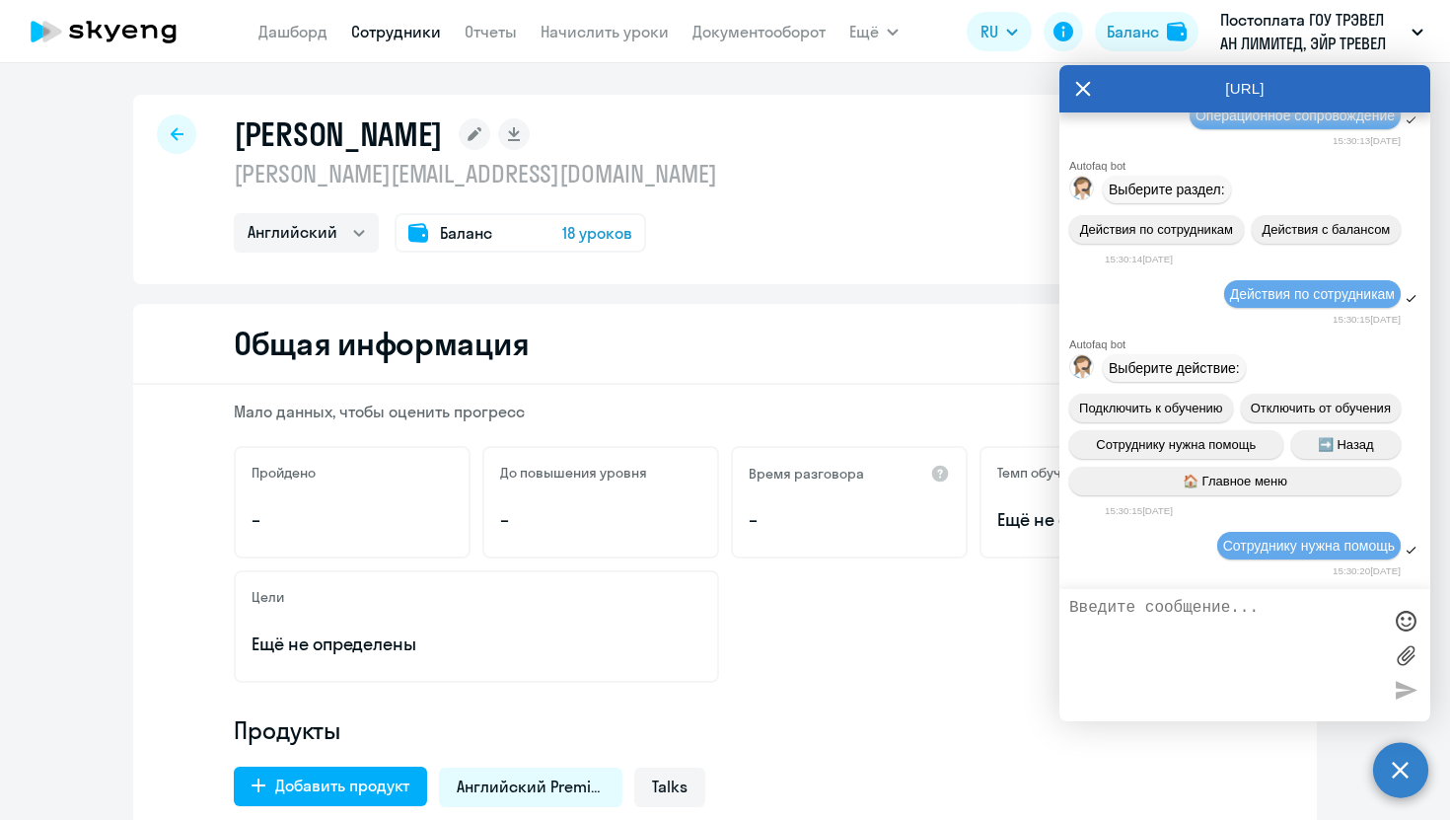
scroll to position [117232, 0]
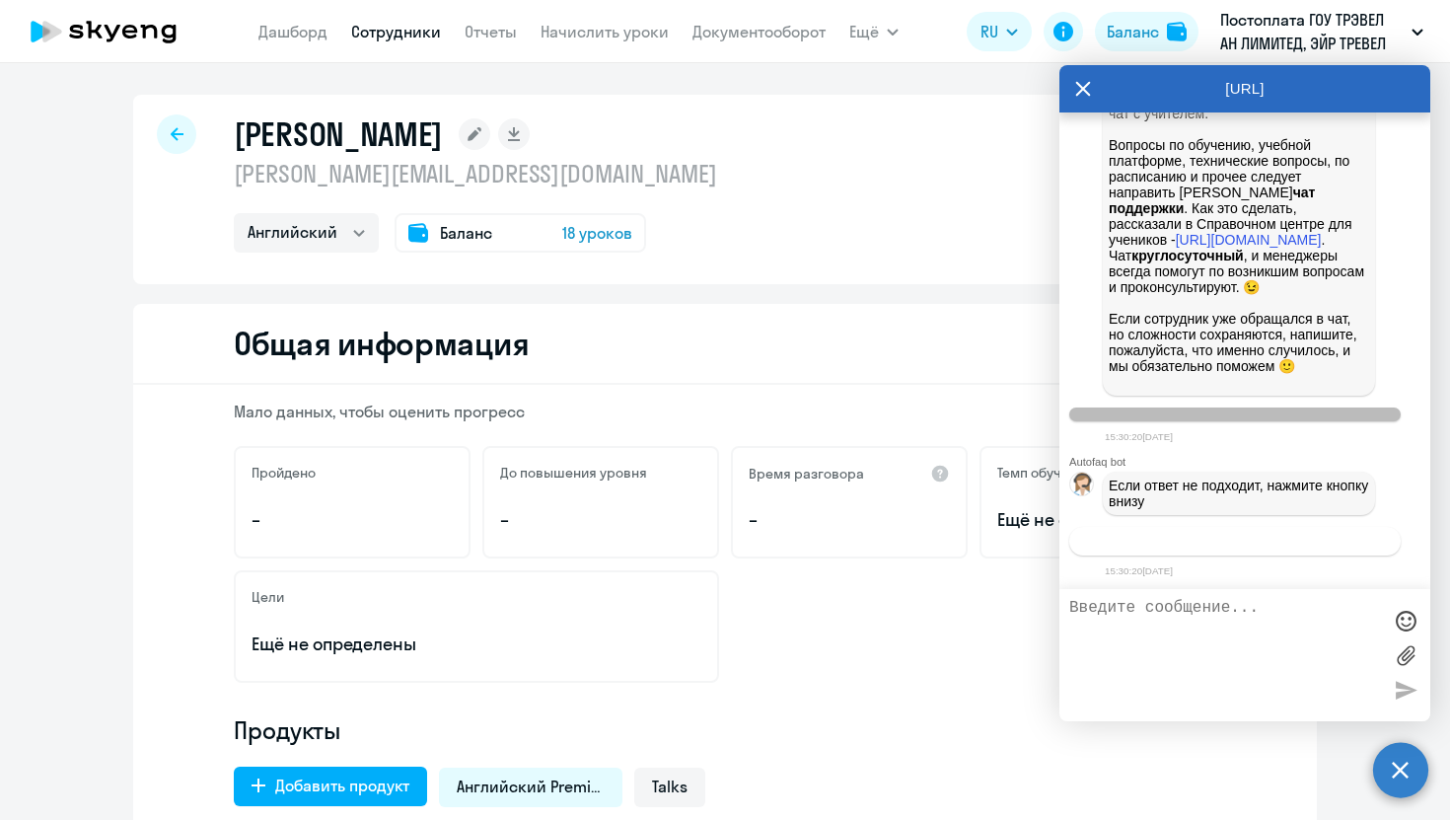
click at [1175, 542] on span "Связаться с менеджером" at bounding box center [1234, 541] width 151 height 15
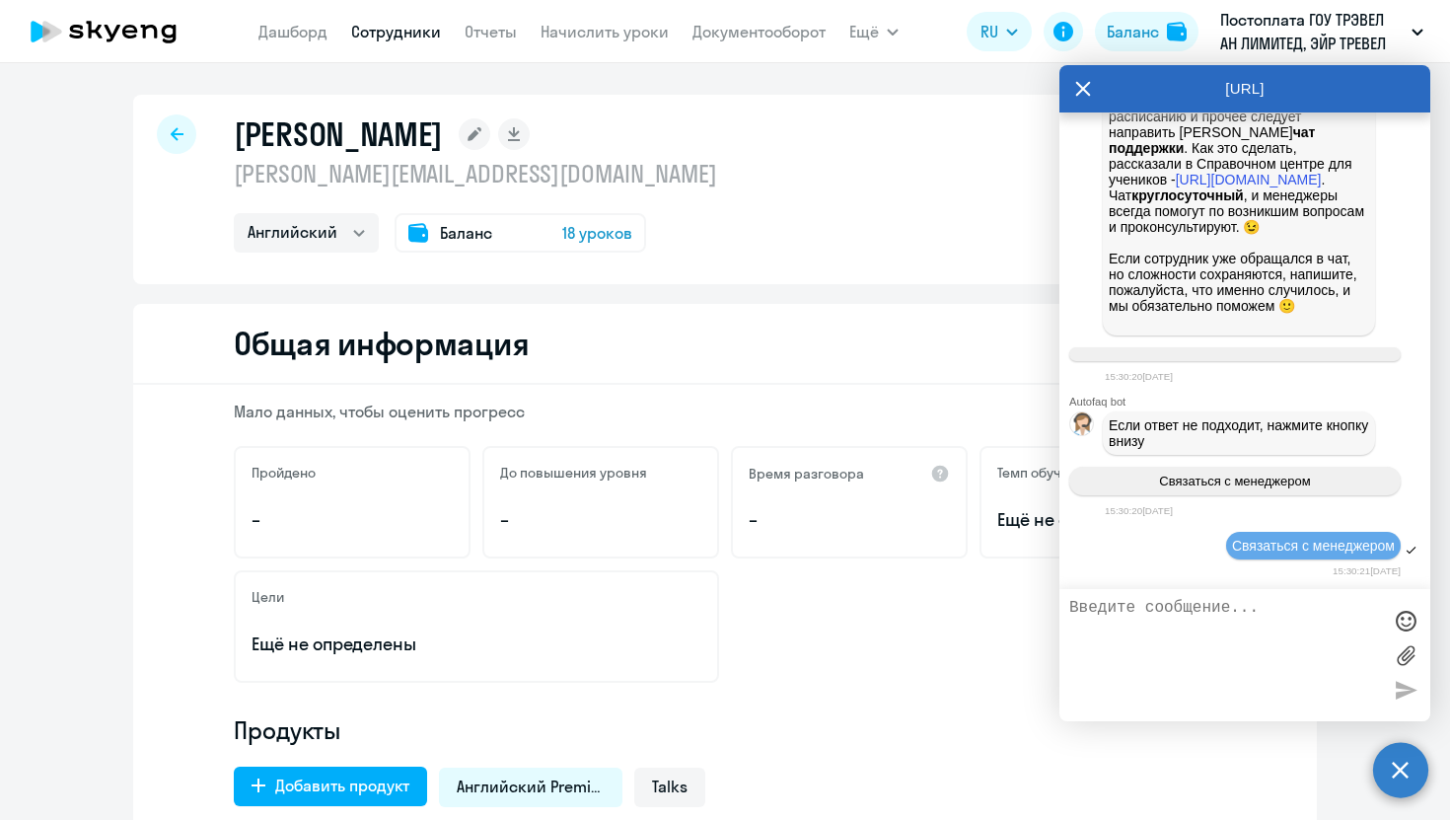
click at [1150, 660] on textarea at bounding box center [1225, 655] width 312 height 112
type textarea "j"
type textarea "д"
drag, startPoint x: 474, startPoint y: 135, endPoint x: 235, endPoint y: 133, distance: 239.6
click at [235, 133] on h1 "Petrenko Maksim" at bounding box center [338, 133] width 209 height 39
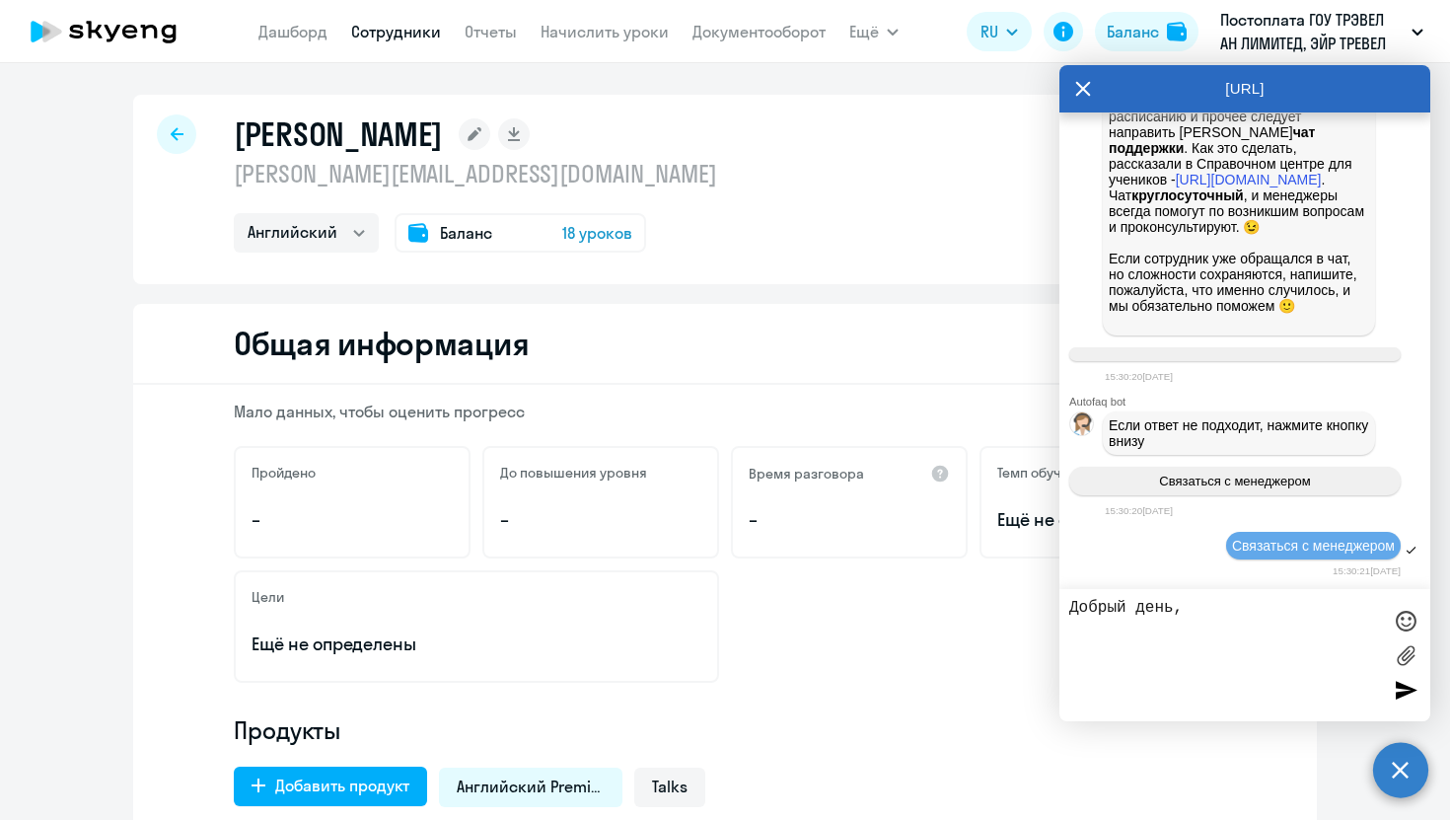
copy h1 "Petrenko Maksim"
click at [1194, 612] on textarea "Добрый день," at bounding box center [1225, 655] width 312 height 112
paste textarea "Petrenko Maksim"
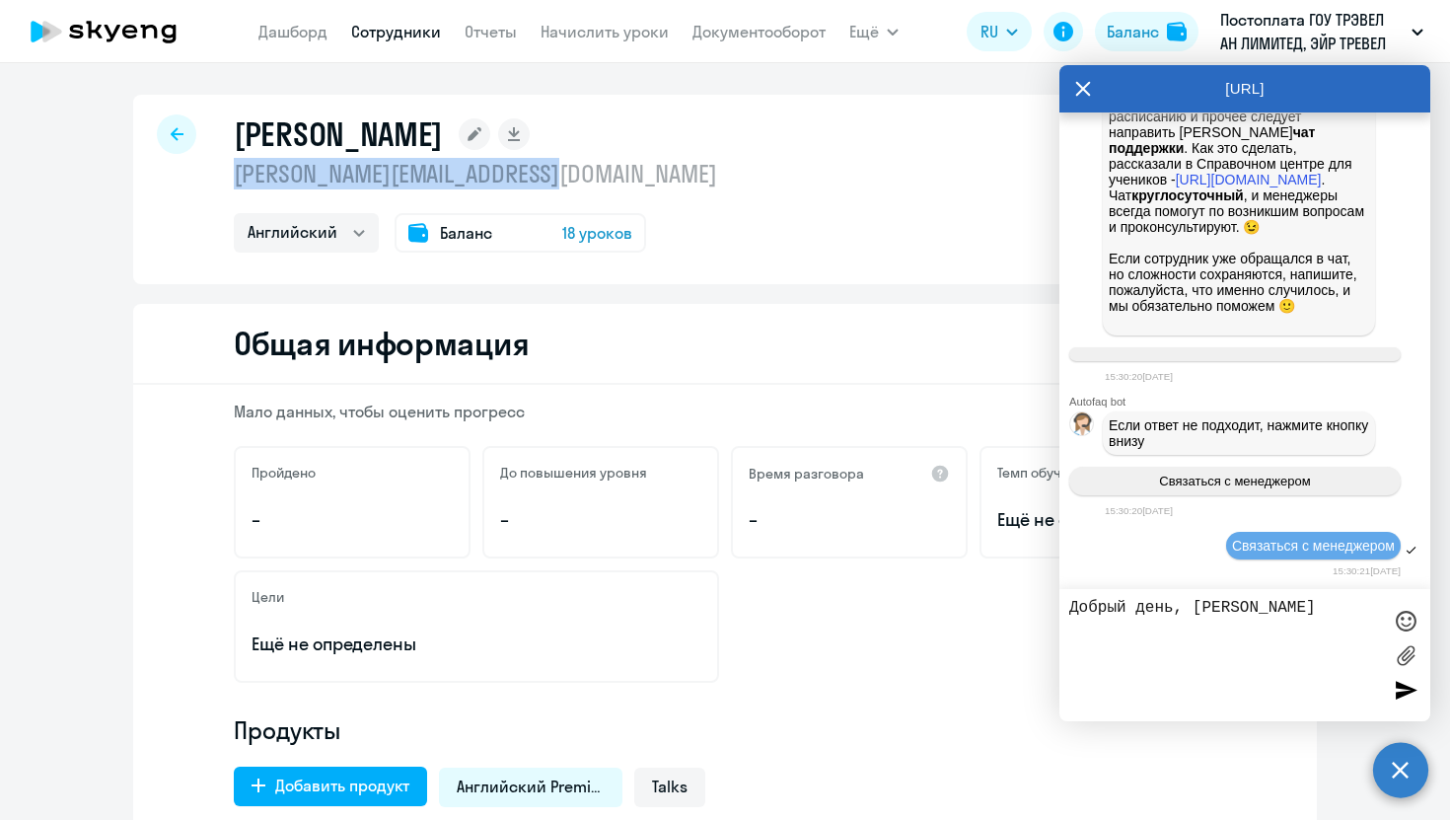
drag, startPoint x: 579, startPoint y: 180, endPoint x: 236, endPoint y: 180, distance: 343.2
click at [236, 180] on p "maksim.petrenko@aviasales.ru" at bounding box center [475, 174] width 483 height 32
copy p "maksim.petrenko@aviasales.ru"
click at [1343, 610] on textarea "Добрый день, Petrenko Maksim" at bounding box center [1225, 655] width 312 height 112
paste textarea "maksim.petrenko@aviasales.ru"
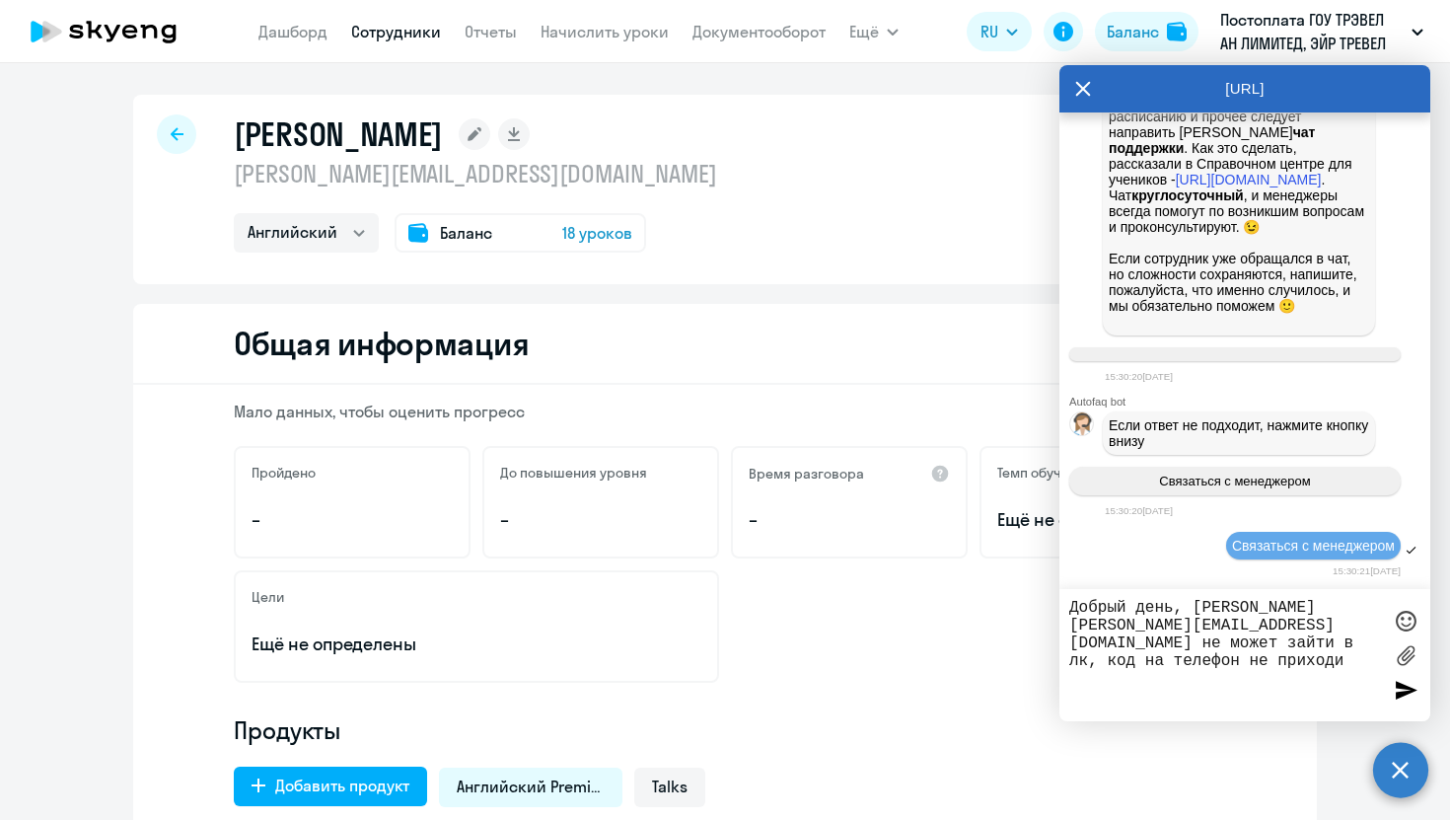
type textarea "Добрый день, Petrenko Maksim maksim.petrenko@aviasales.ru не может зайти в лк, …"
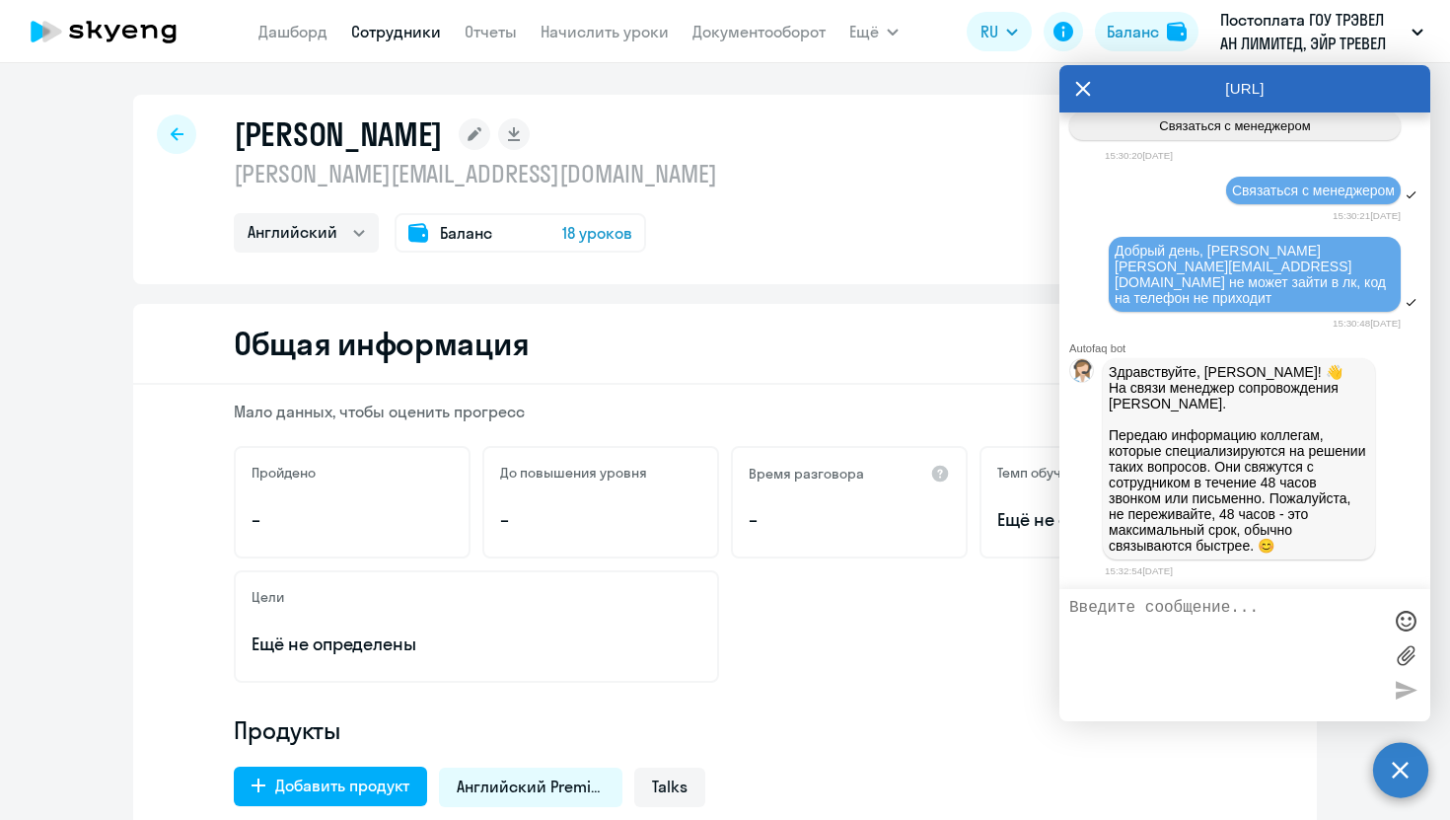
scroll to position [117655, 0]
type textarea "хорошо, спасибо!"
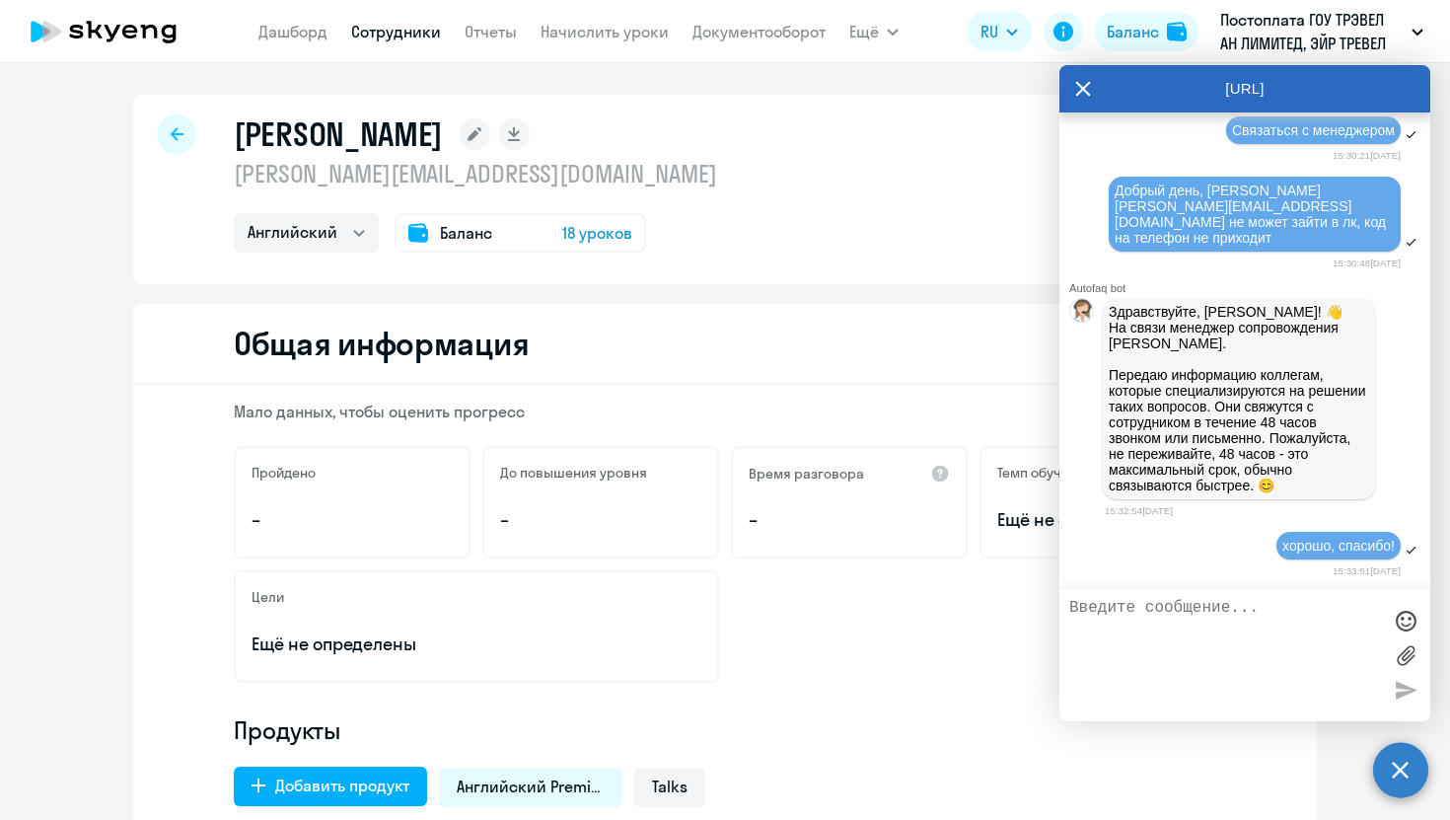
scroll to position [117717, 0]
click at [1077, 87] on icon at bounding box center [1083, 88] width 16 height 47
